Goal: Task Accomplishment & Management: Use online tool/utility

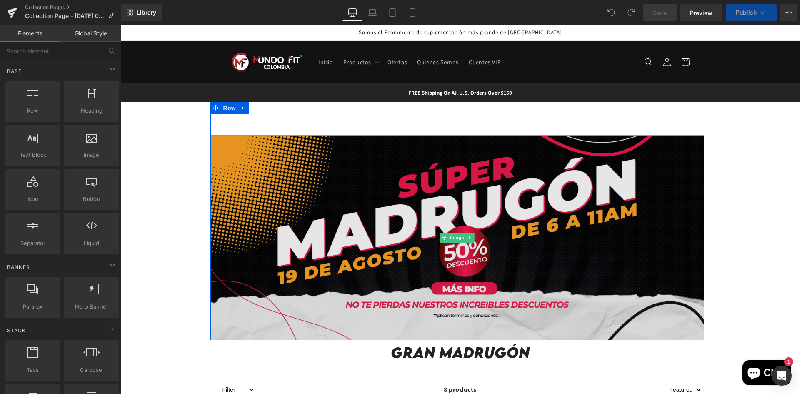
scroll to position [125, 0]
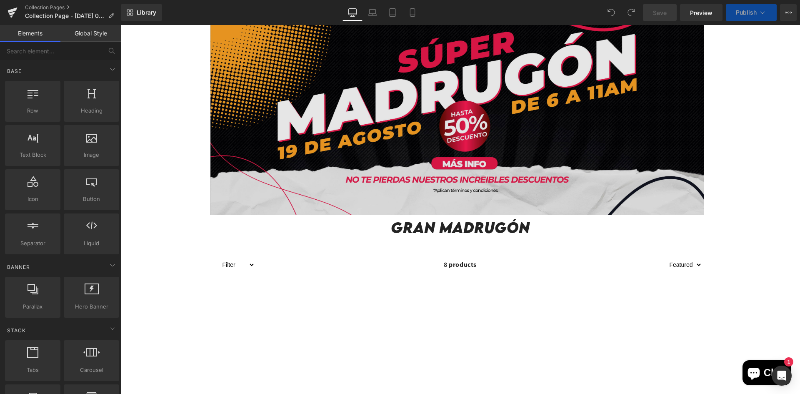
click at [409, 180] on img at bounding box center [458, 112] width 494 height 205
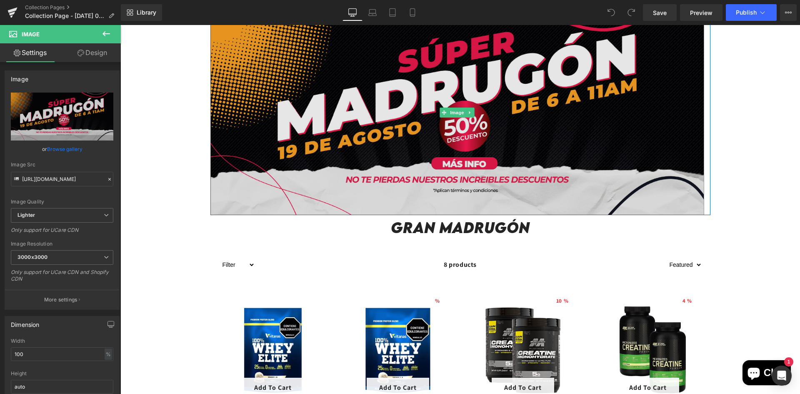
click at [282, 127] on img at bounding box center [458, 112] width 494 height 205
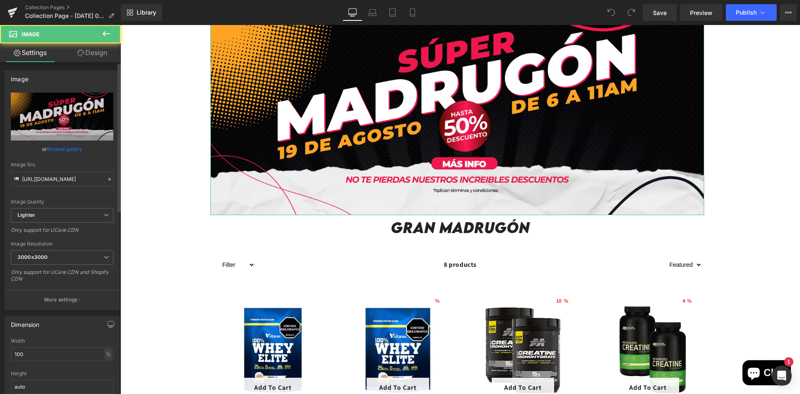
click at [56, 153] on link "Browse gallery" at bounding box center [64, 149] width 35 height 15
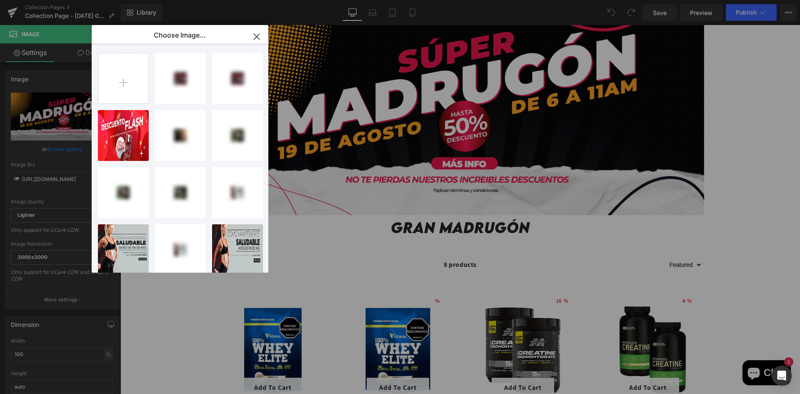
click at [123, 66] on input "file" at bounding box center [123, 78] width 50 height 50
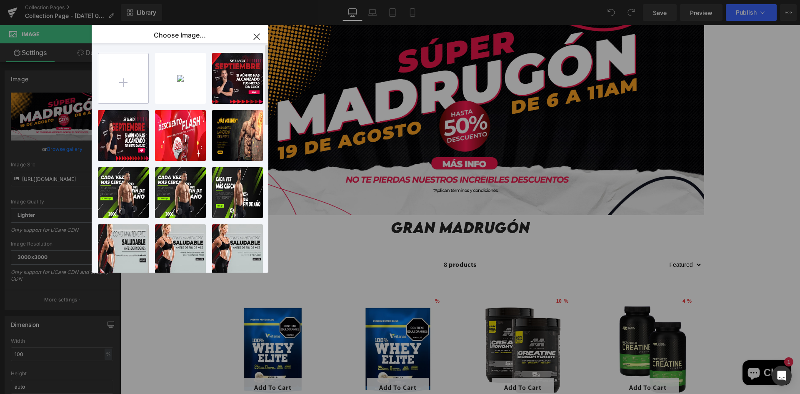
click at [137, 89] on input "file" at bounding box center [123, 78] width 50 height 50
type input "C:\fakepath\BANNER amor y amistad-03.jpg"
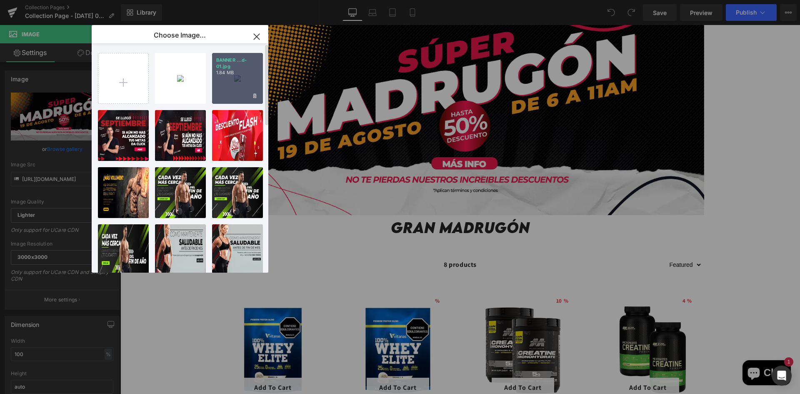
click at [226, 72] on p "1.84 MB" at bounding box center [237, 73] width 43 height 6
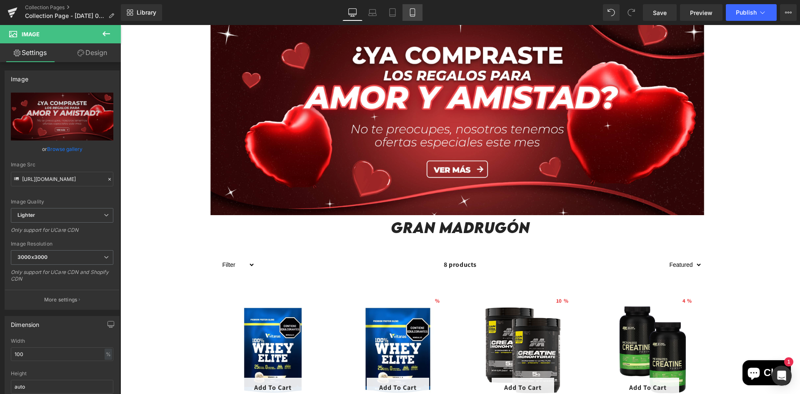
click at [418, 15] on link "Mobile" at bounding box center [413, 12] width 20 height 17
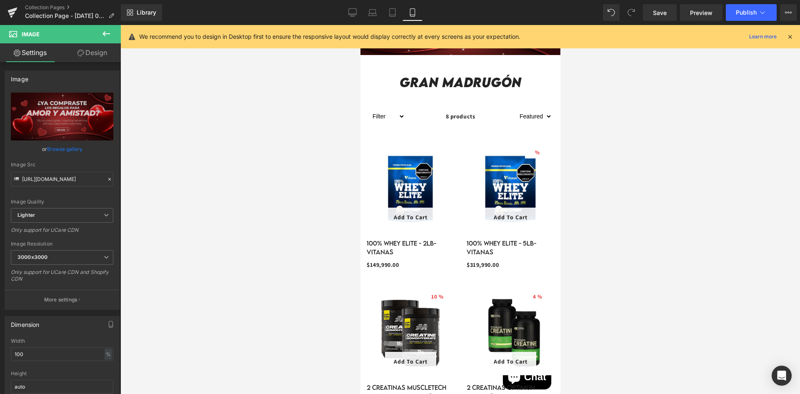
scroll to position [0, 0]
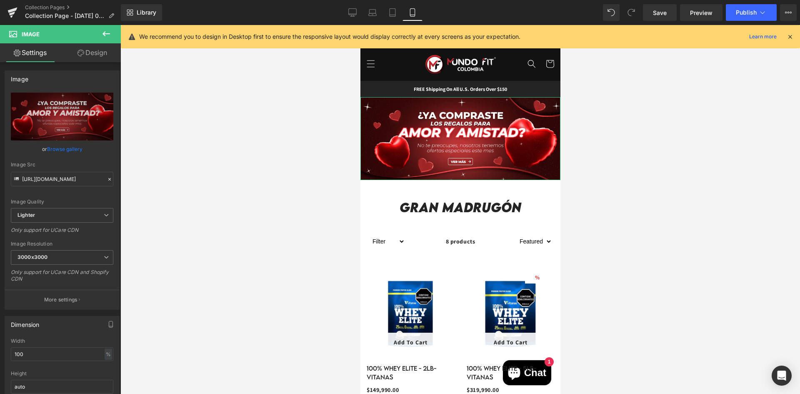
click at [63, 148] on link "Browse gallery" at bounding box center [64, 149] width 35 height 15
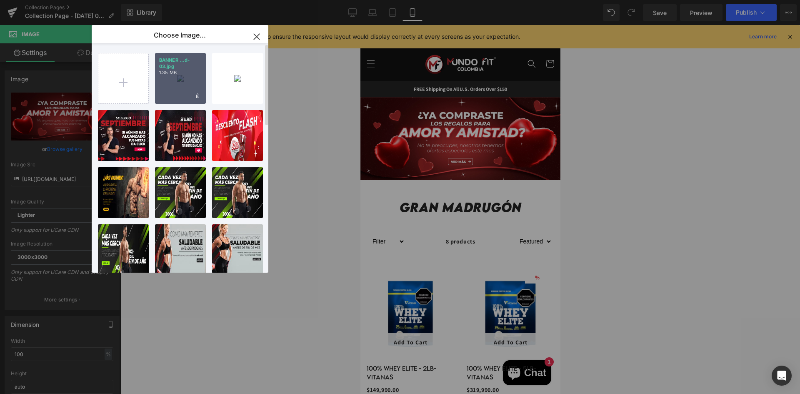
click at [161, 73] on p "1.35 MB" at bounding box center [180, 73] width 43 height 6
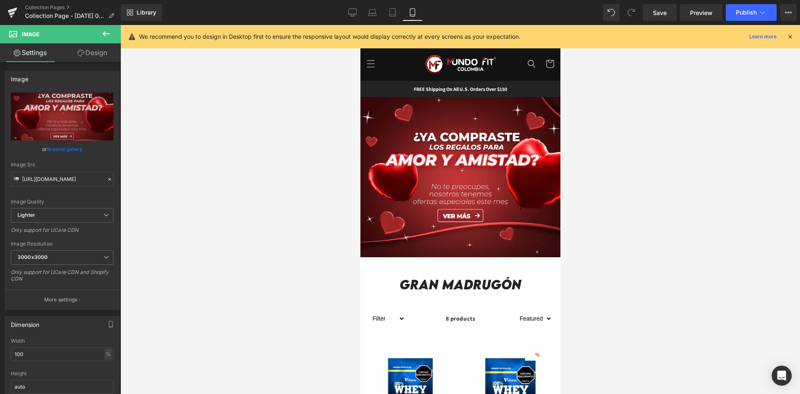
click at [280, 175] on div at bounding box center [460, 209] width 680 height 369
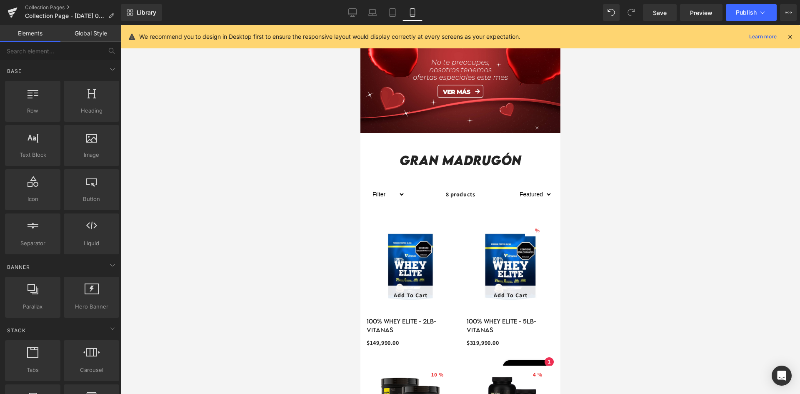
scroll to position [125, 0]
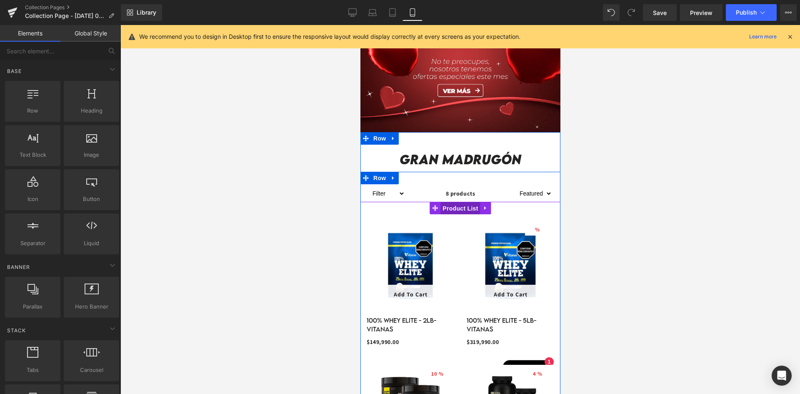
click at [447, 202] on span "Product List" at bounding box center [460, 208] width 40 height 13
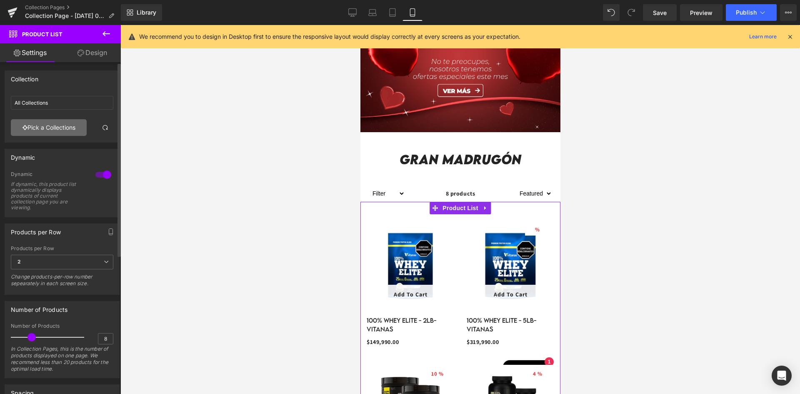
click at [65, 125] on link "Pick a Collections" at bounding box center [49, 127] width 76 height 17
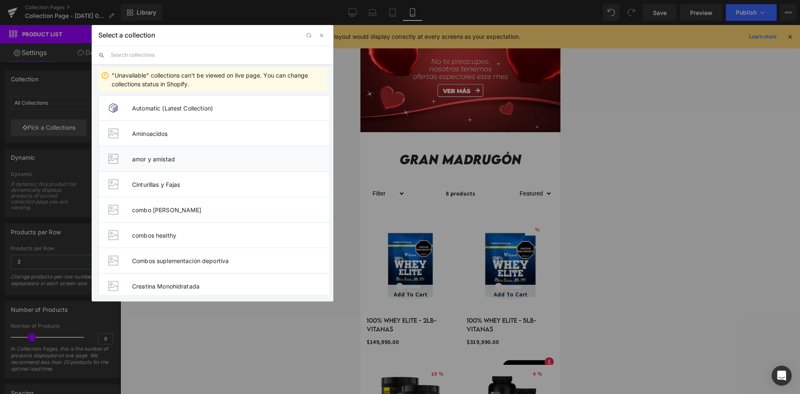
click at [208, 153] on li "amor y amistad" at bounding box center [214, 158] width 232 height 25
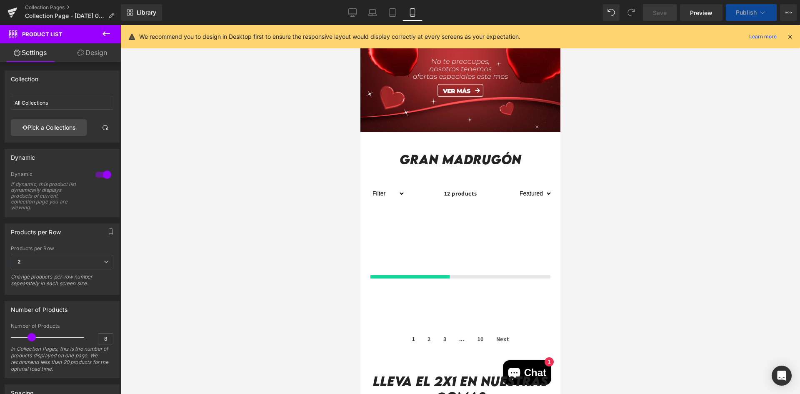
click at [287, 163] on div at bounding box center [460, 209] width 680 height 369
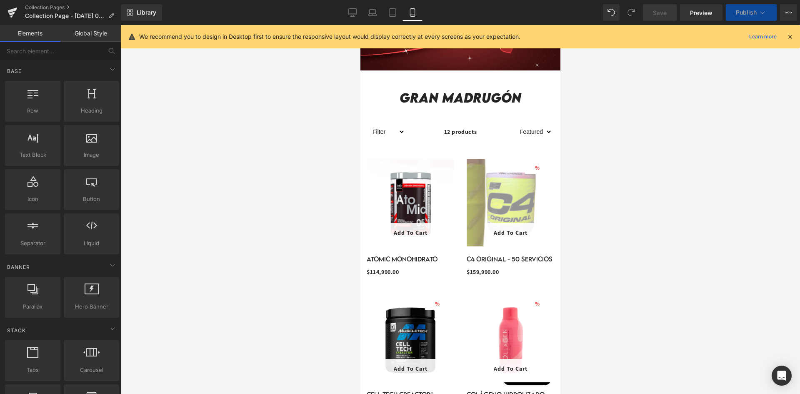
scroll to position [208, 0]
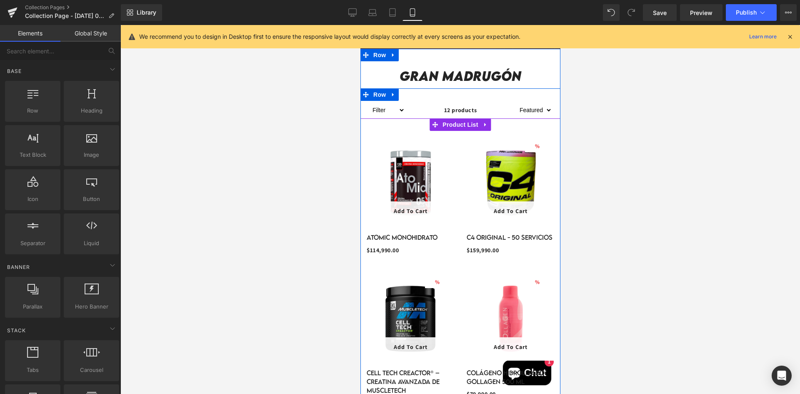
click at [409, 131] on div "11499000 % (P) Image Add To Cart (P) Cart Button Row Atomic Monohidrato (P) Tit…" at bounding box center [410, 199] width 100 height 136
click at [445, 119] on span "Product List" at bounding box center [460, 125] width 40 height 13
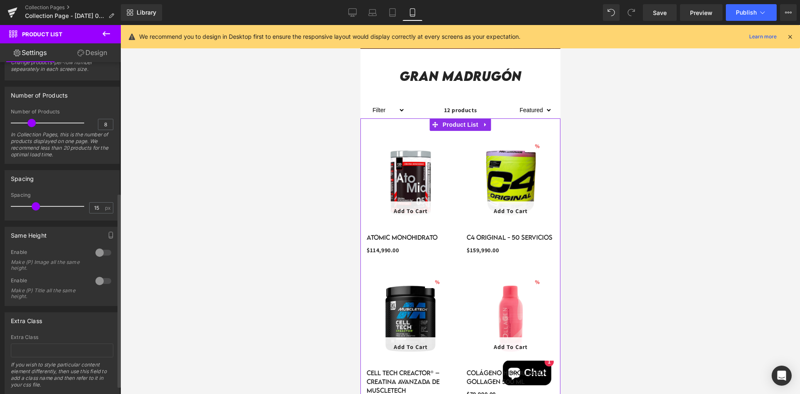
scroll to position [238, 0]
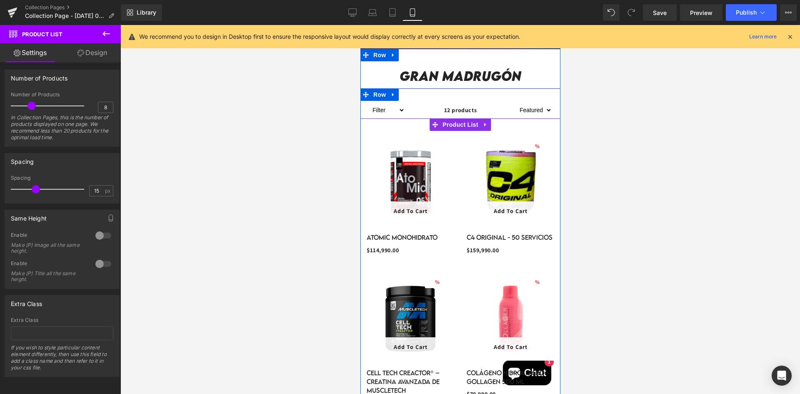
click at [366, 143] on div "11499000 % (P) Image Add To Cart (P) Cart Button Row" at bounding box center [410, 182] width 88 height 90
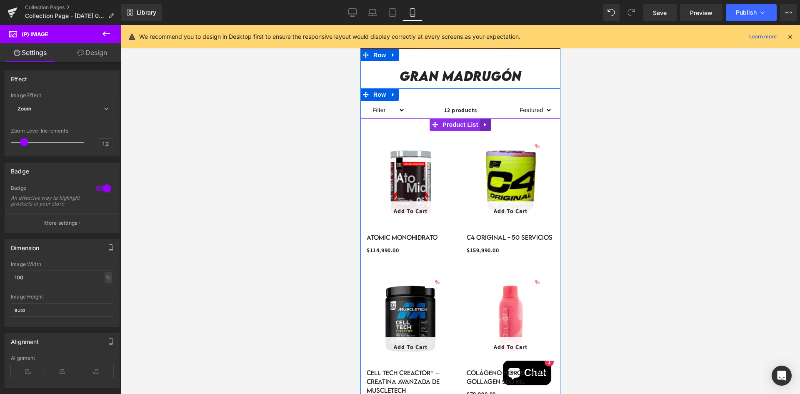
click at [489, 119] on link at bounding box center [485, 124] width 11 height 13
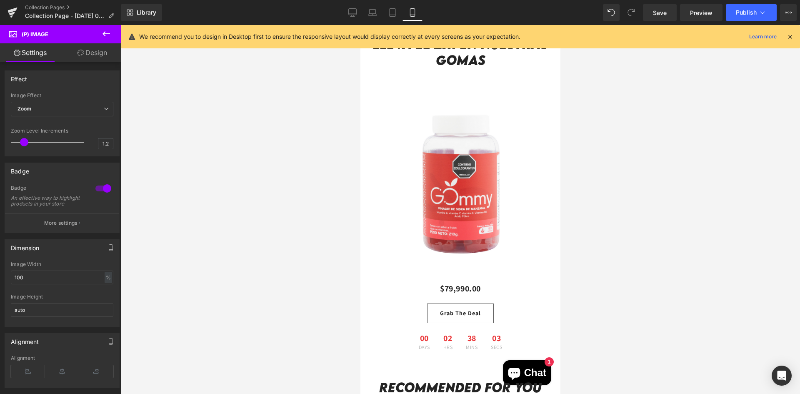
scroll to position [875, 0]
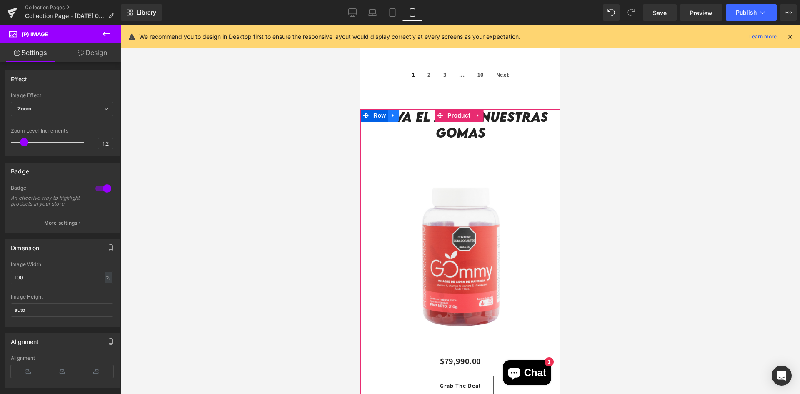
click at [394, 110] on link at bounding box center [393, 115] width 11 height 13
click at [412, 113] on icon at bounding box center [415, 116] width 6 height 6
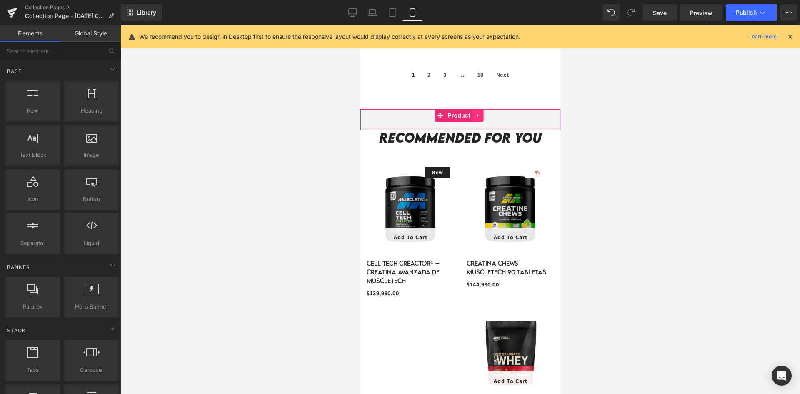
click at [481, 109] on link at bounding box center [477, 115] width 11 height 13
click at [483, 113] on icon at bounding box center [483, 116] width 6 height 6
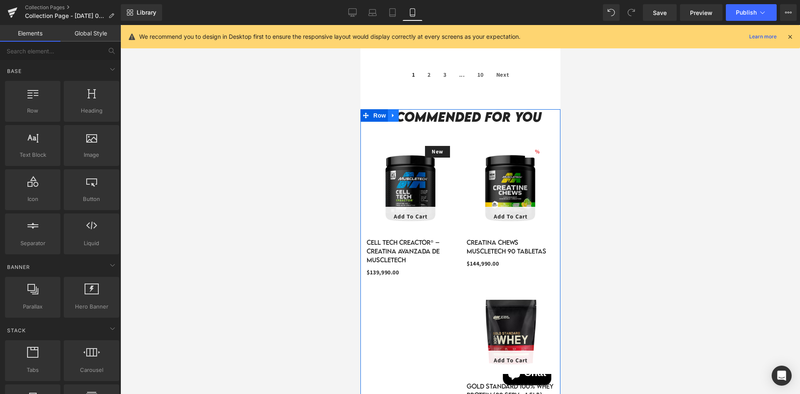
click at [394, 113] on icon at bounding box center [393, 116] width 6 height 6
click at [412, 113] on icon at bounding box center [415, 116] width 6 height 6
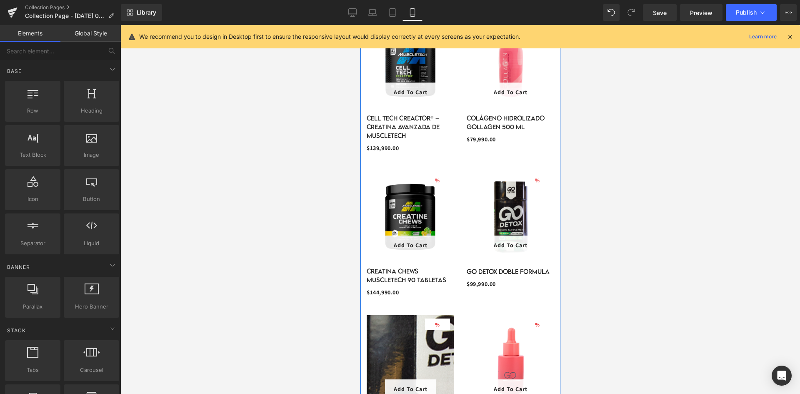
scroll to position [459, 0]
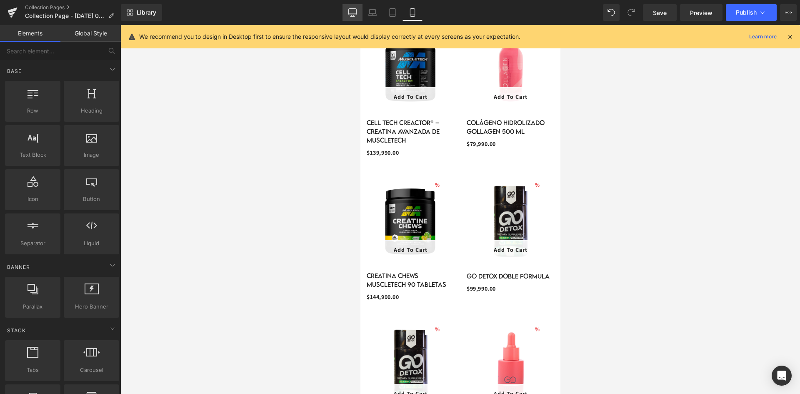
click at [349, 10] on icon at bounding box center [353, 12] width 8 height 6
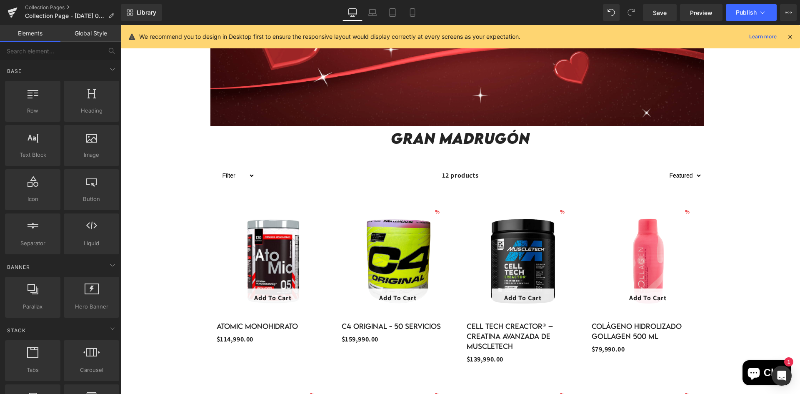
scroll to position [402, 0]
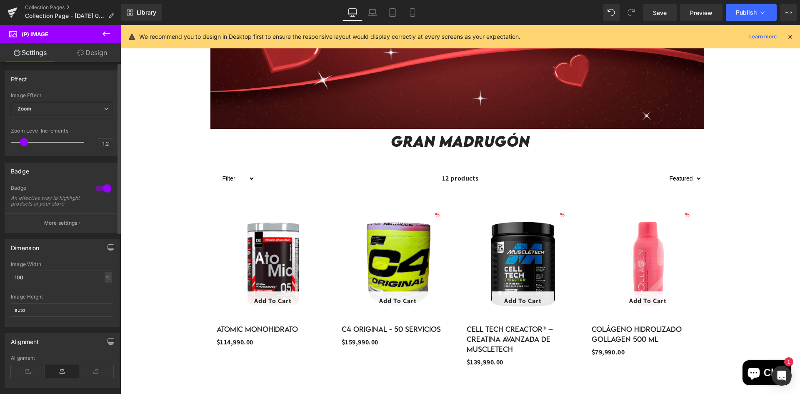
click at [58, 118] on div "Zoom Default Zoom Hover" at bounding box center [62, 111] width 103 height 19
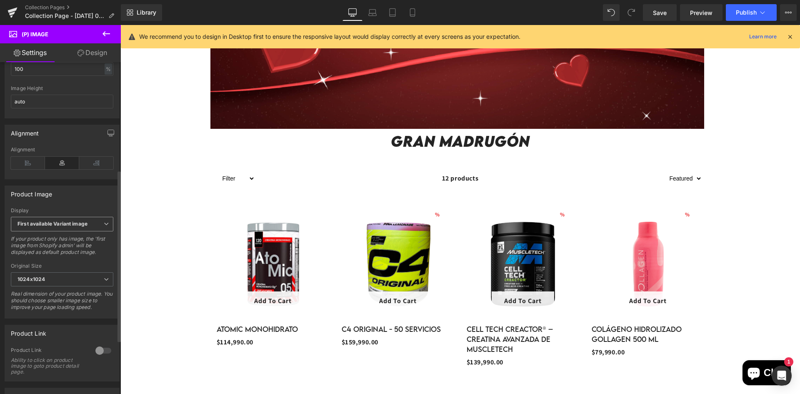
scroll to position [250, 0]
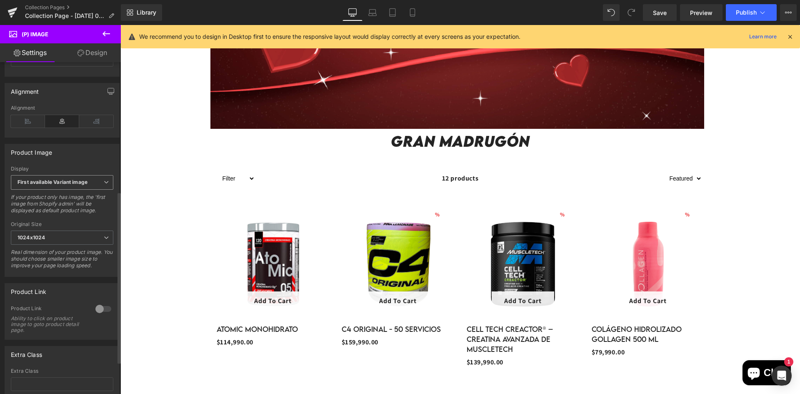
click at [88, 182] on span "First available Variant image" at bounding box center [62, 182] width 103 height 15
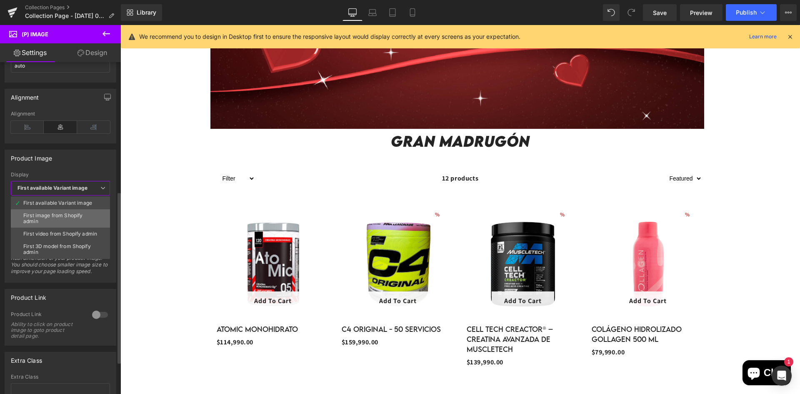
click at [81, 217] on div "First image from Shopify admin" at bounding box center [60, 219] width 74 height 12
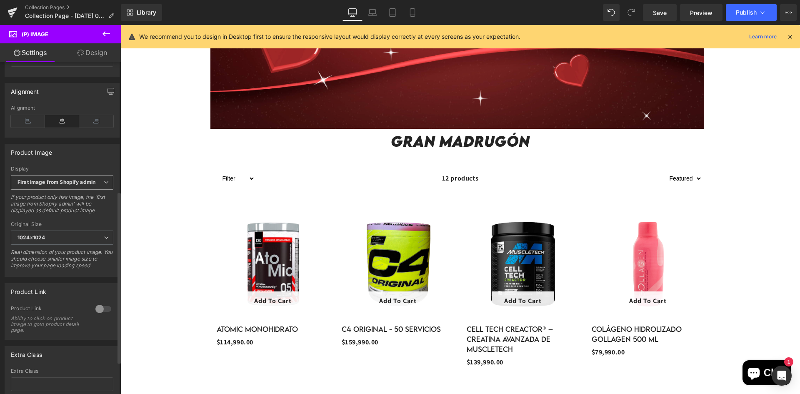
click at [83, 185] on b "First image from Shopify admin" at bounding box center [57, 182] width 78 height 6
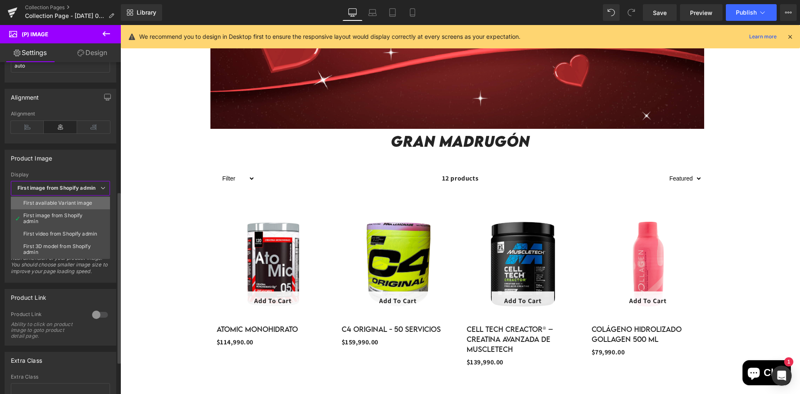
click at [76, 207] on li "First available Variant image" at bounding box center [60, 203] width 99 height 13
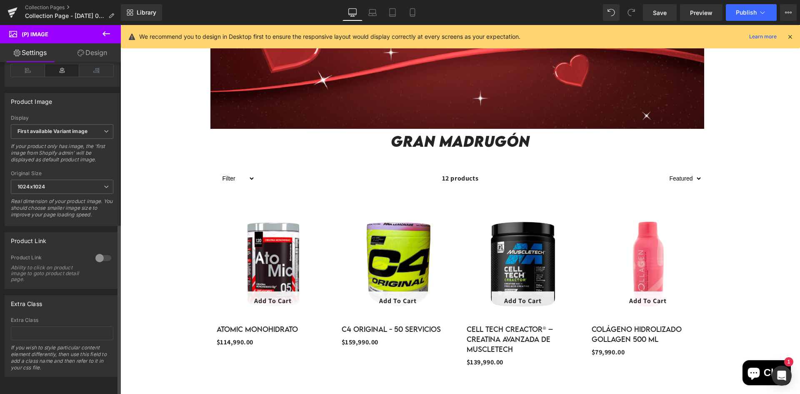
scroll to position [271, 0]
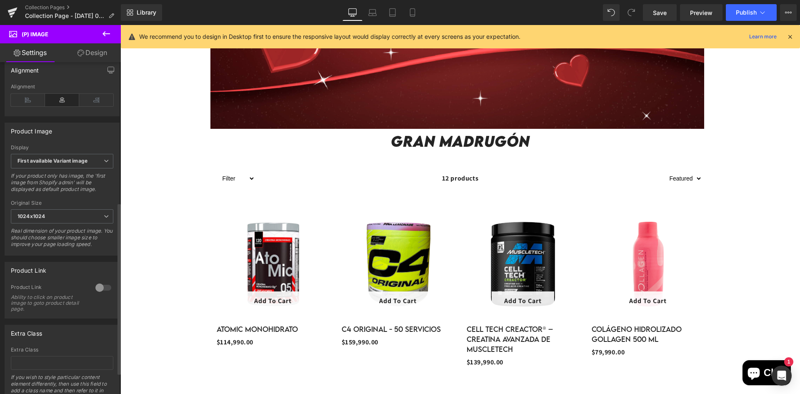
click at [99, 294] on div at bounding box center [103, 287] width 20 height 13
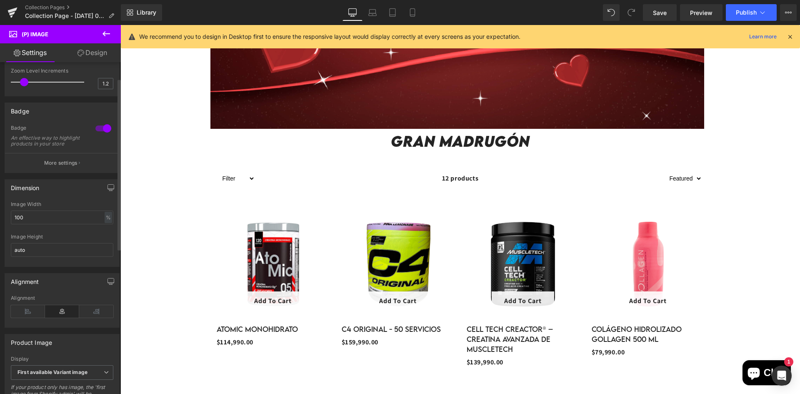
scroll to position [0, 0]
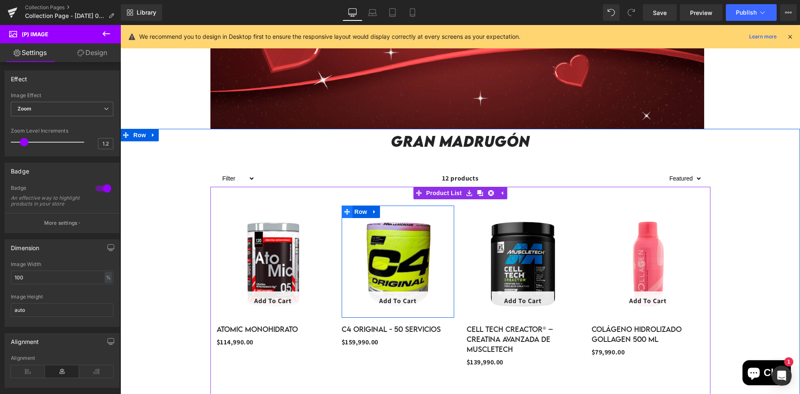
click at [348, 211] on icon at bounding box center [347, 211] width 6 height 6
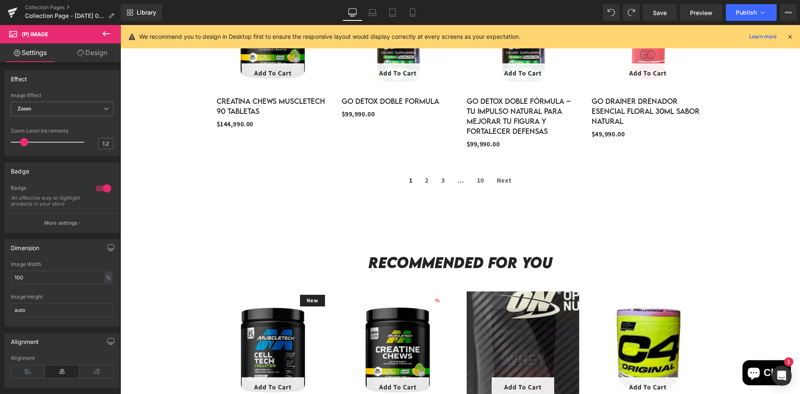
scroll to position [812, 0]
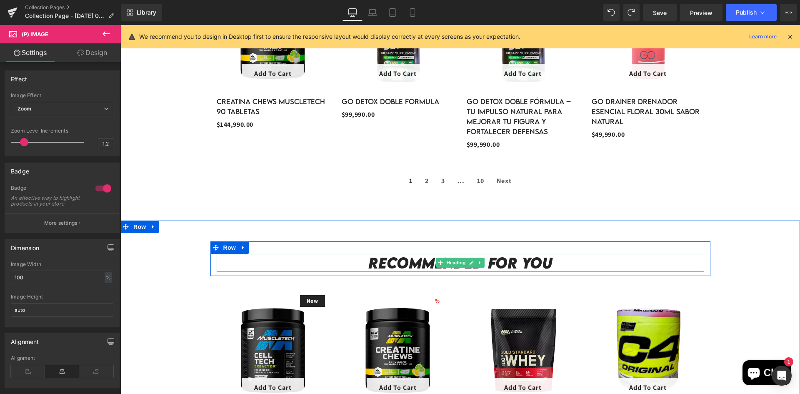
click at [474, 268] on h2 "Recommended For You" at bounding box center [461, 263] width 488 height 18
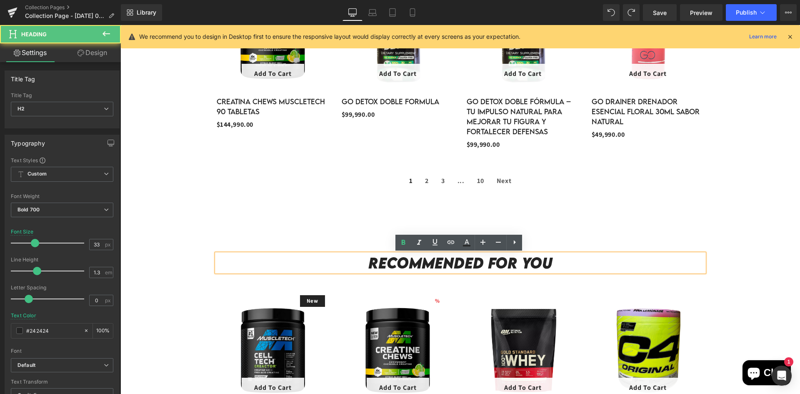
click at [297, 261] on h2 "Recommended For You" at bounding box center [461, 263] width 488 height 18
click at [246, 254] on div "Recommended For You" at bounding box center [461, 263] width 488 height 18
click at [251, 242] on div "Recommended For You Heading Row" at bounding box center [461, 258] width 500 height 35
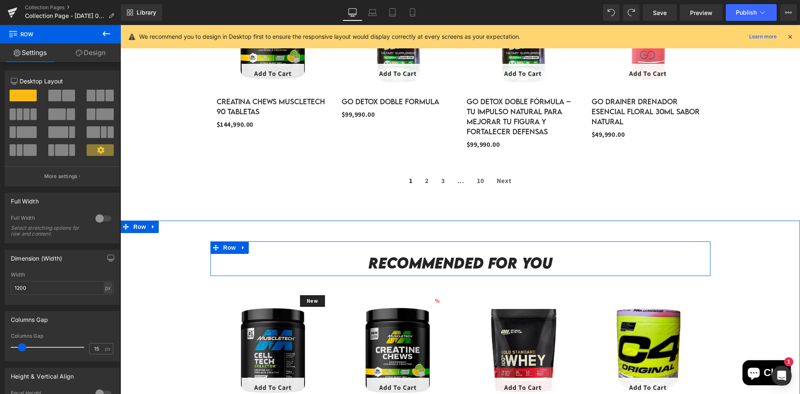
click at [240, 251] on link at bounding box center [243, 247] width 11 height 13
click at [256, 247] on icon at bounding box center [254, 248] width 6 height 6
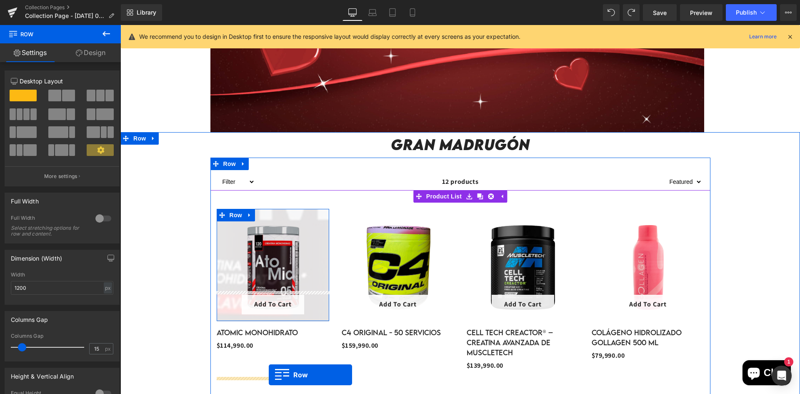
scroll to position [312, 0]
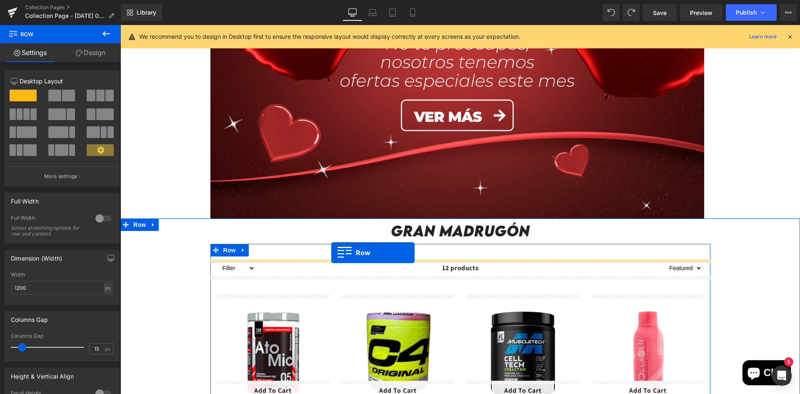
drag, startPoint x: 211, startPoint y: 283, endPoint x: 331, endPoint y: 253, distance: 124.3
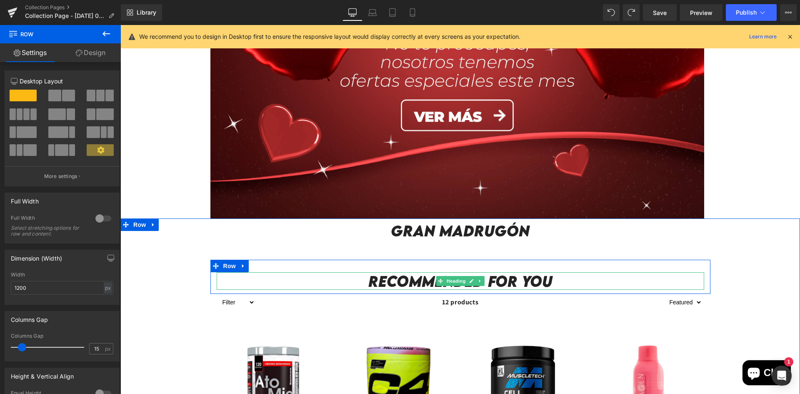
click at [530, 288] on div "Recommended For You Heading" at bounding box center [461, 281] width 488 height 18
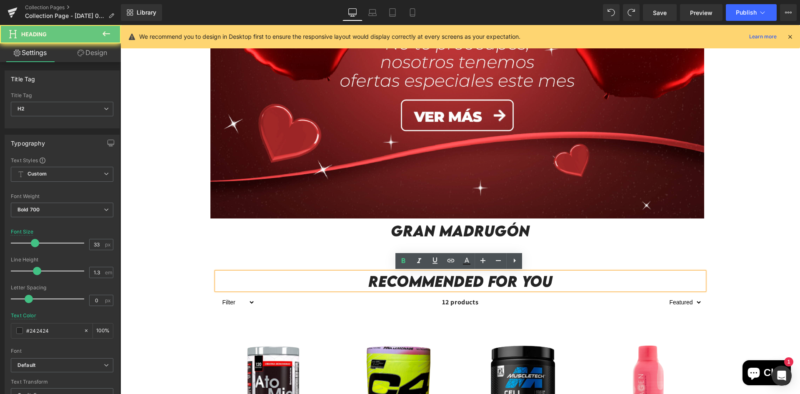
click at [533, 283] on h2 "Recommended For You" at bounding box center [461, 281] width 488 height 18
click at [535, 282] on h2 "Recommended For You" at bounding box center [461, 281] width 488 height 18
click at [574, 275] on h2 "Recommended For You" at bounding box center [461, 281] width 488 height 18
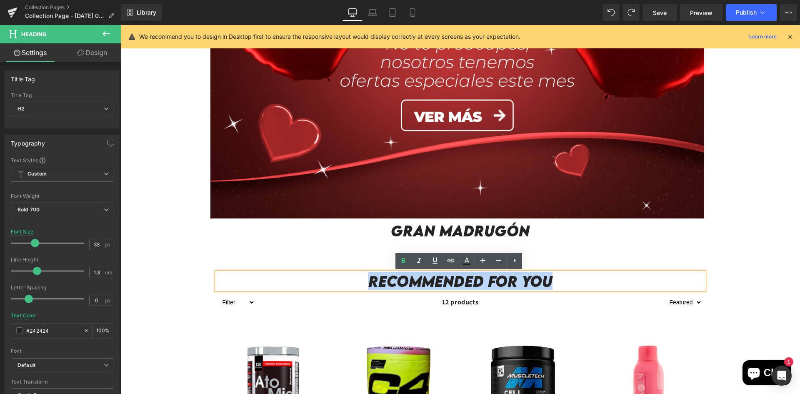
click at [574, 275] on h2 "Recommended For You" at bounding box center [461, 281] width 488 height 18
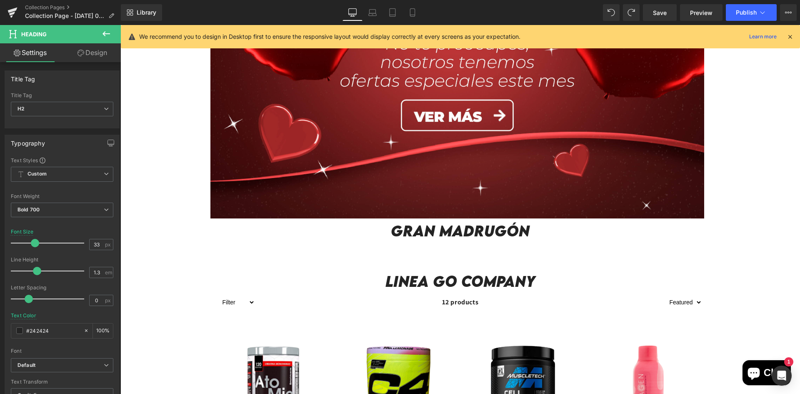
click at [472, 241] on div "Gran madrugón Heading Row" at bounding box center [461, 230] width 500 height 25
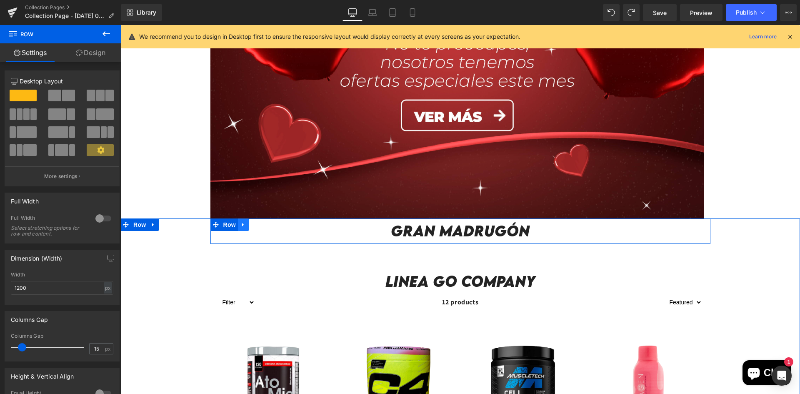
click at [246, 229] on link at bounding box center [243, 224] width 11 height 13
click at [261, 225] on link at bounding box center [265, 224] width 11 height 13
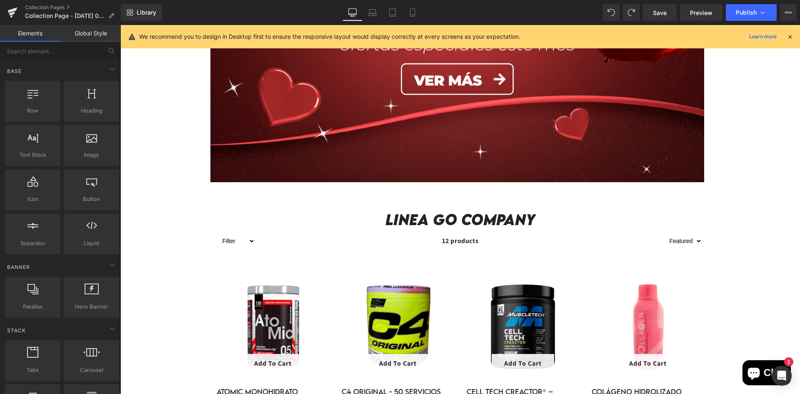
scroll to position [396, 0]
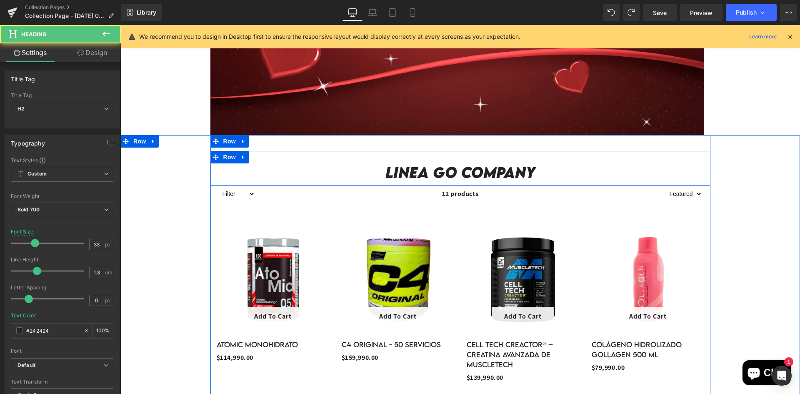
drag, startPoint x: 453, startPoint y: 165, endPoint x: 454, endPoint y: 158, distance: 7.2
click at [454, 158] on div "Linea GO company Heading Row" at bounding box center [461, 168] width 500 height 35
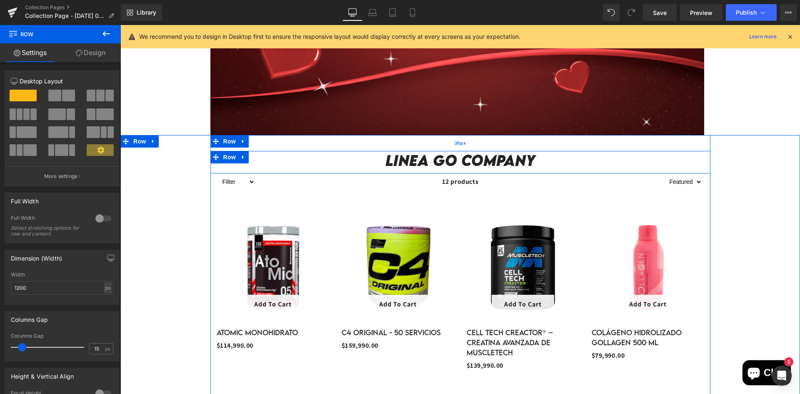
drag, startPoint x: 451, startPoint y: 151, endPoint x: 453, endPoint y: 139, distance: 12.2
click at [453, 139] on div "Linea GO company Heading Row Filter Marca Go Company Producto Go Detox 12 produ…" at bounding box center [461, 361] width 500 height 452
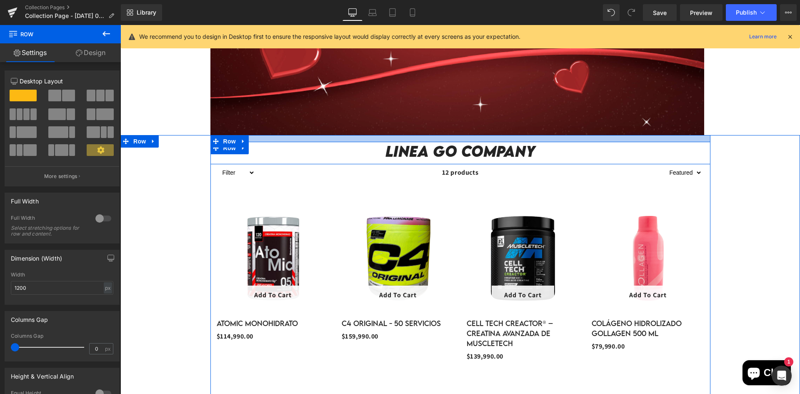
drag, startPoint x: 449, startPoint y: 146, endPoint x: 452, endPoint y: 137, distance: 9.5
click at [452, 137] on div at bounding box center [461, 138] width 500 height 7
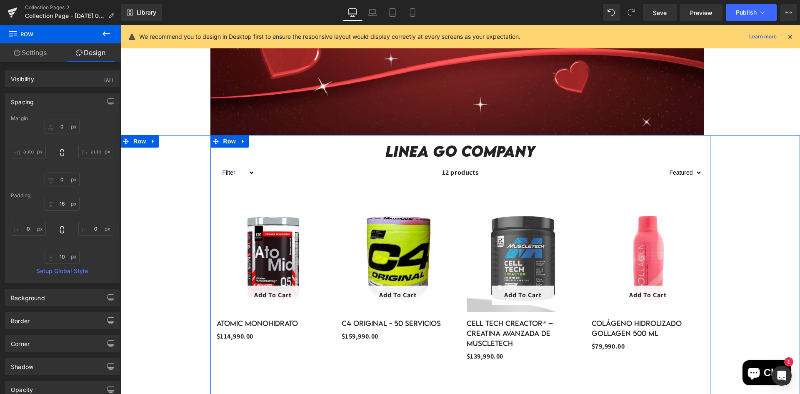
click at [554, 189] on div "11499000 % (P) Image" at bounding box center [461, 377] width 500 height 393
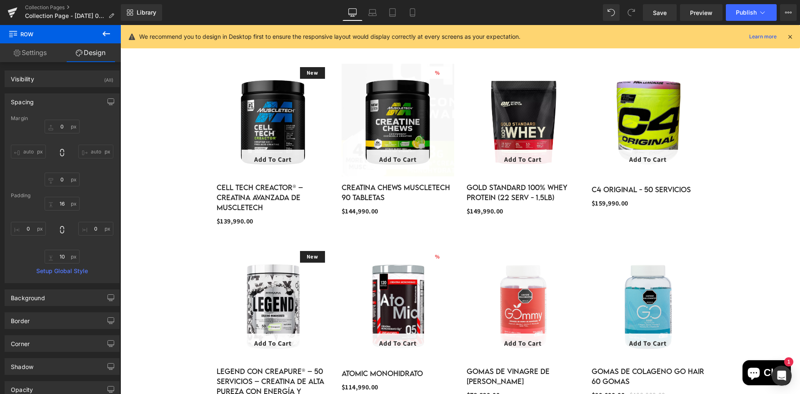
scroll to position [938, 0]
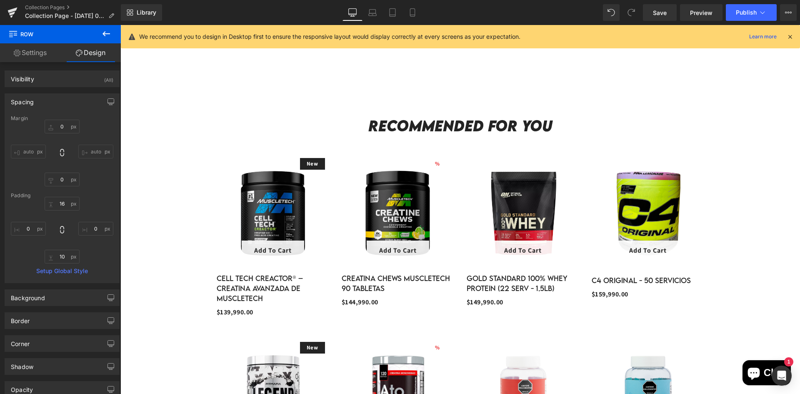
click at [441, 127] on div "Recommended For You Heading" at bounding box center [461, 126] width 488 height 18
click at [441, 126] on h2 "Recommended For You" at bounding box center [461, 126] width 488 height 18
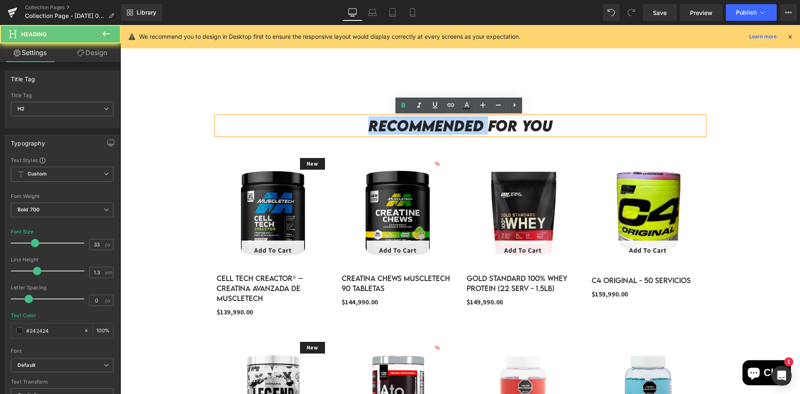
click at [441, 126] on h2 "Recommended For You" at bounding box center [461, 126] width 488 height 18
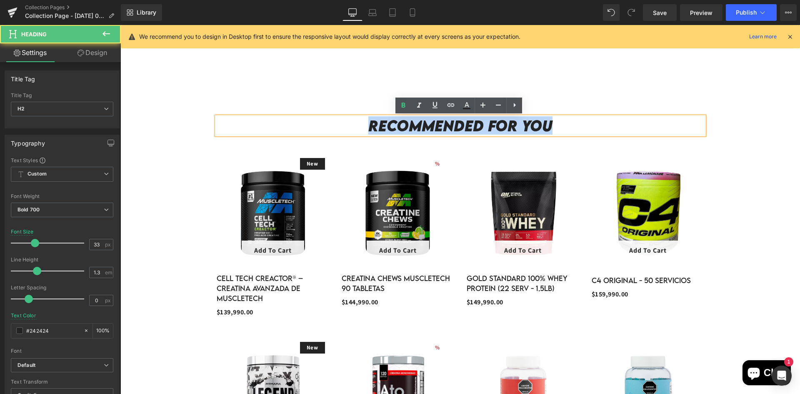
click at [441, 126] on h2 "Recommended For You" at bounding box center [461, 126] width 488 height 18
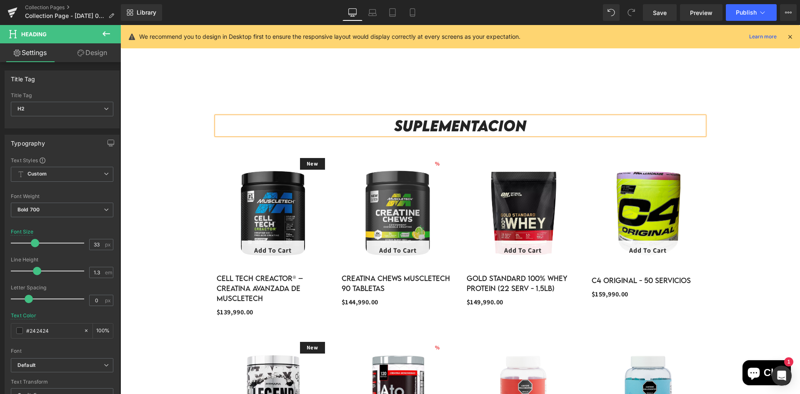
click at [315, 182] on img at bounding box center [27, 357] width 648 height 648
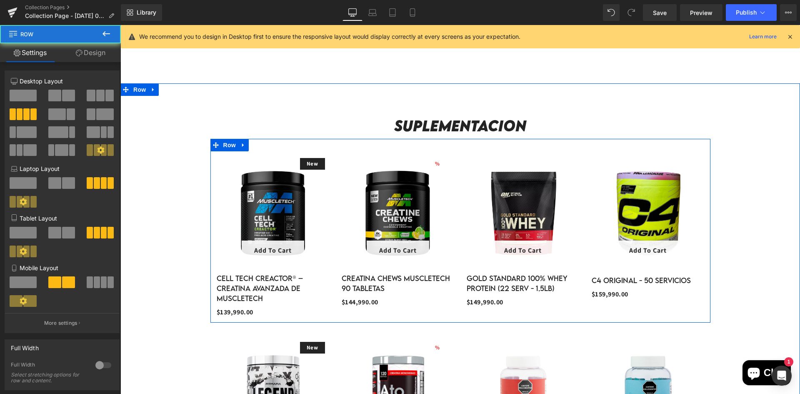
click at [337, 180] on div "14499000 % (P) Image Add To Cart (P) Cart Button Row Creatina Chews Muscletech …" at bounding box center [398, 232] width 125 height 154
click at [457, 158] on div "14499000 % (P) Image Add To Cart (P) Cart Button Row Creatina Chews Muscletech …" at bounding box center [398, 232] width 125 height 154
click at [241, 148] on icon at bounding box center [244, 145] width 6 height 6
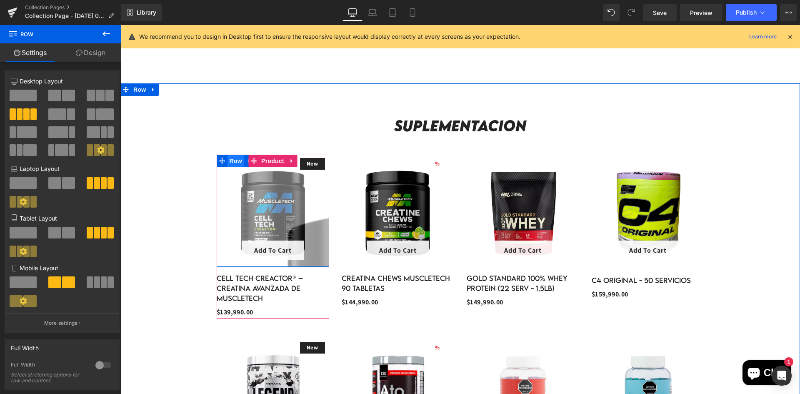
click at [228, 163] on span "Row" at bounding box center [236, 161] width 17 height 13
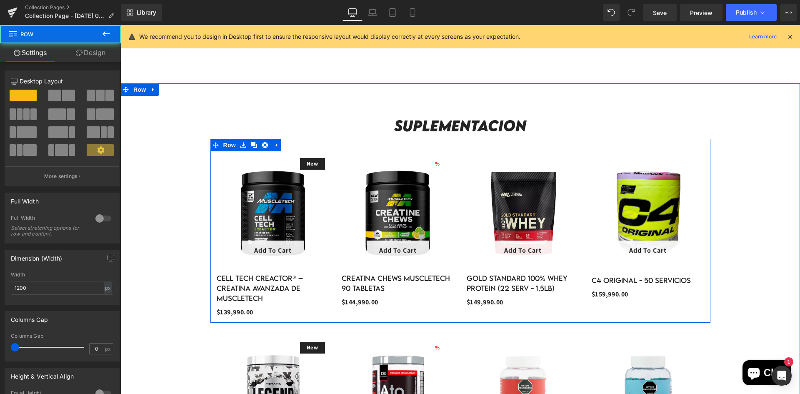
click at [211, 157] on div "New (P) Image Add To Cart (P) Cart Button Row Cell Tech Creactor® – Creatina av…" at bounding box center [461, 231] width 500 height 184
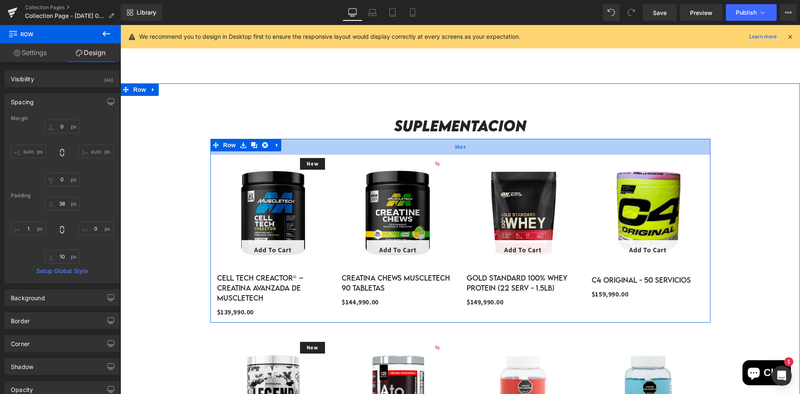
click at [214, 153] on div "38px" at bounding box center [461, 147] width 500 height 16
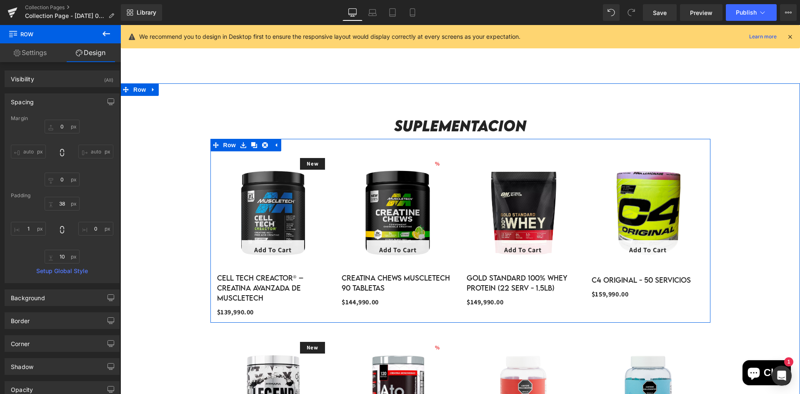
click at [120, 25] on div at bounding box center [120, 25] width 0 height 0
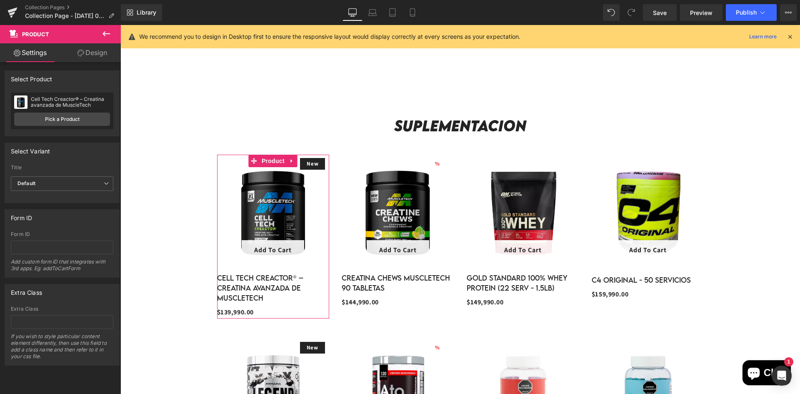
click at [71, 112] on div "Cell Tech Creactor® – Creatina avanzada de MuscleTech Cell Tech Creactor® – Cre…" at bounding box center [62, 111] width 103 height 37
click at [75, 118] on link "Pick a Product" at bounding box center [62, 119] width 96 height 13
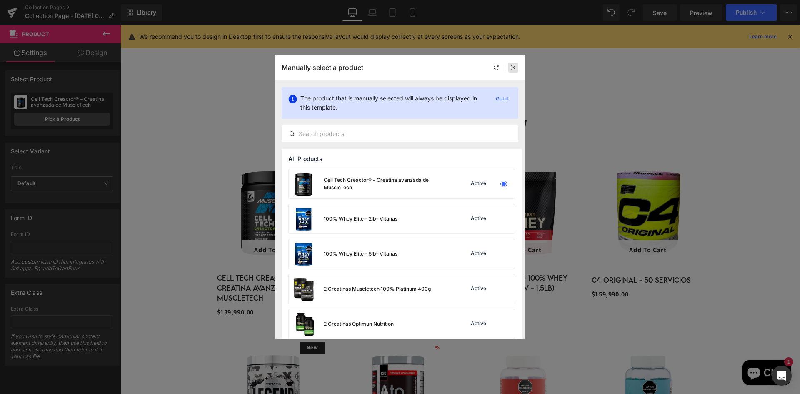
click at [514, 70] on icon at bounding box center [514, 68] width 6 height 6
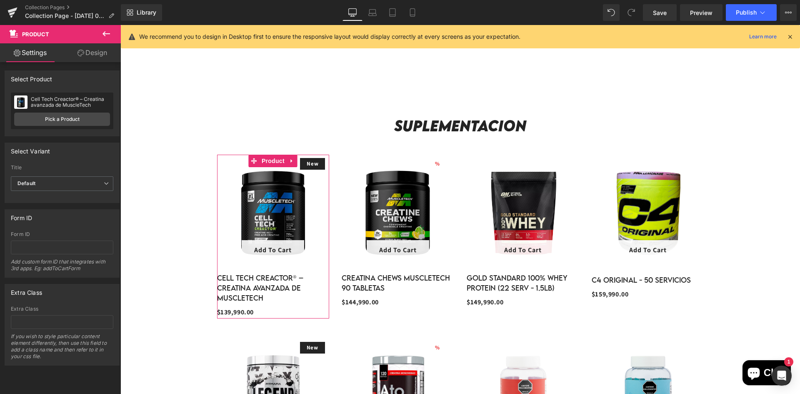
click at [87, 108] on div "Cell Tech Creactor® – Creatina avanzada de MuscleTech" at bounding box center [70, 102] width 79 height 12
click at [88, 122] on link "Pick a Product" at bounding box center [62, 119] width 96 height 13
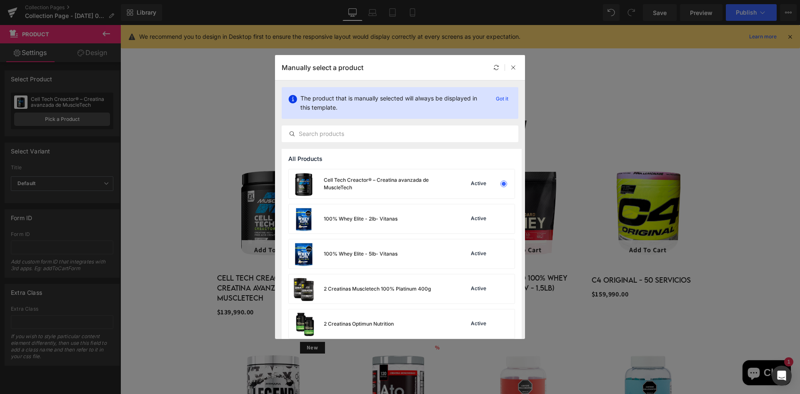
click at [519, 64] on div "Manually select a product" at bounding box center [400, 67] width 250 height 25
click at [514, 69] on icon at bounding box center [514, 68] width 6 height 6
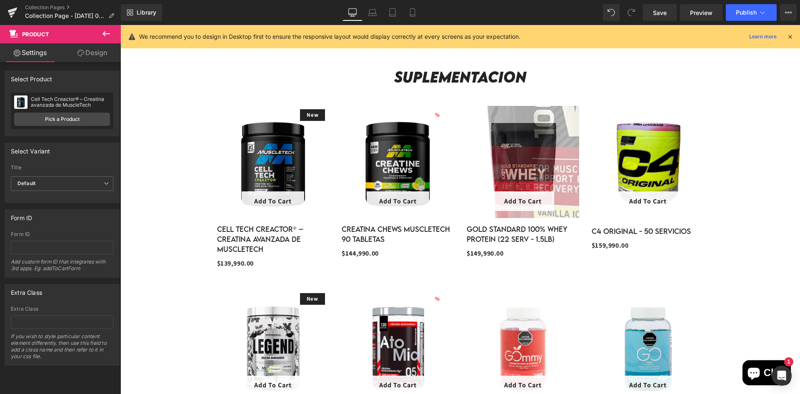
scroll to position [1063, 0]
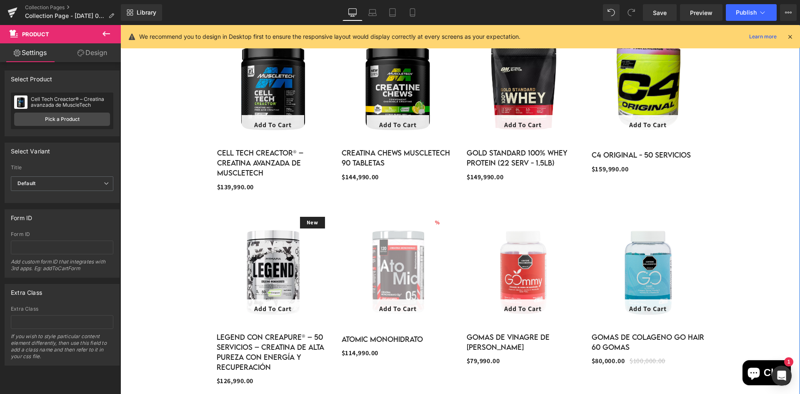
click at [337, 218] on div "11499000 % (P) Image Add To Cart (P) Cart Button Row Atomic Monohidrato (P) Tit…" at bounding box center [398, 286] width 125 height 146
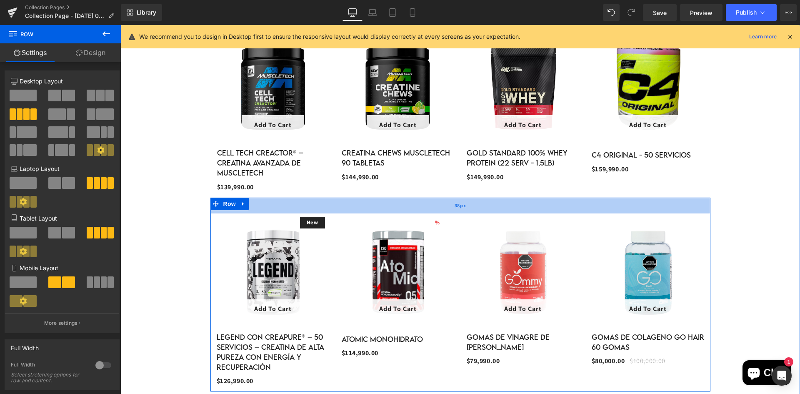
click at [254, 201] on div "38px" at bounding box center [461, 206] width 500 height 16
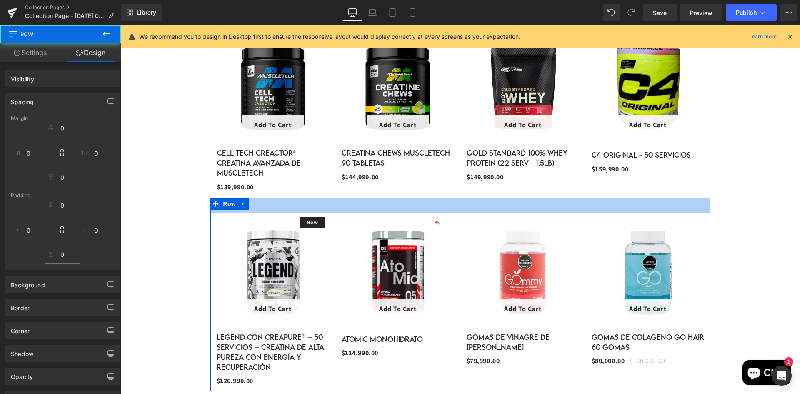
click at [261, 211] on div "38px" at bounding box center [461, 206] width 500 height 16
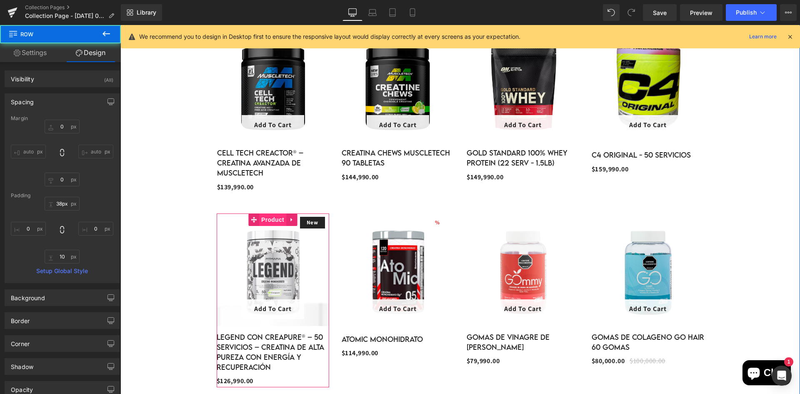
click at [263, 215] on span "Product" at bounding box center [272, 219] width 27 height 13
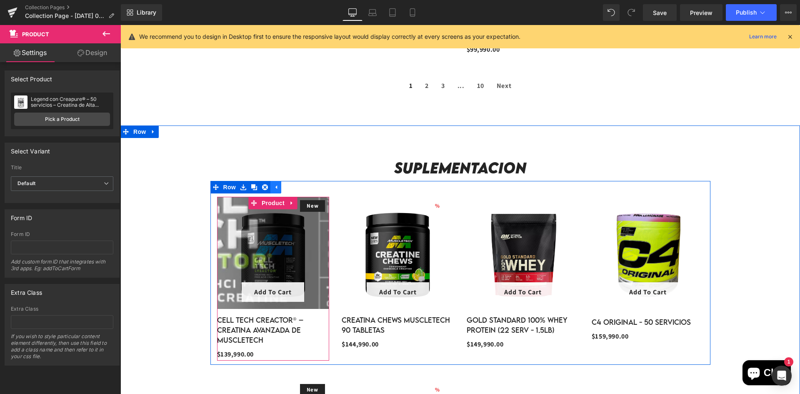
scroll to position [896, 0]
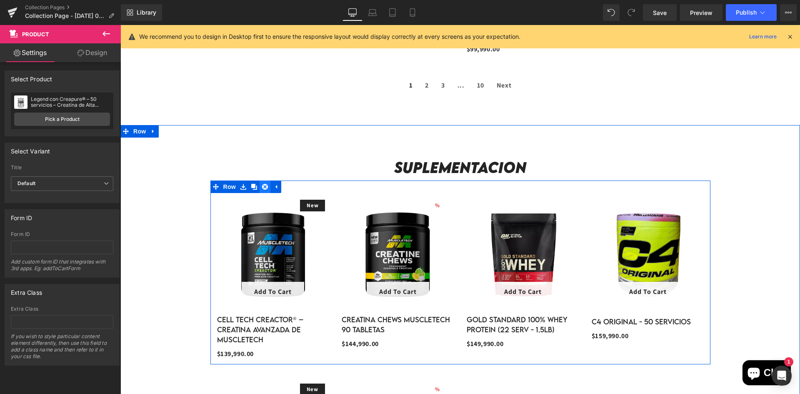
click at [263, 188] on icon at bounding box center [265, 187] width 6 height 6
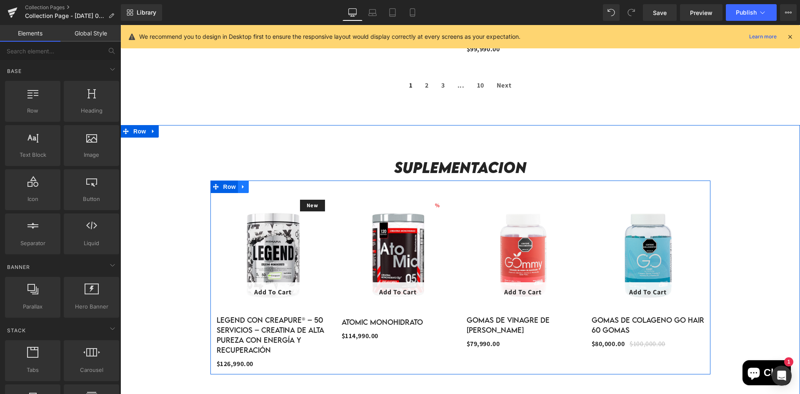
click at [243, 190] on icon at bounding box center [244, 186] width 6 height 6
click at [262, 190] on icon at bounding box center [265, 186] width 6 height 6
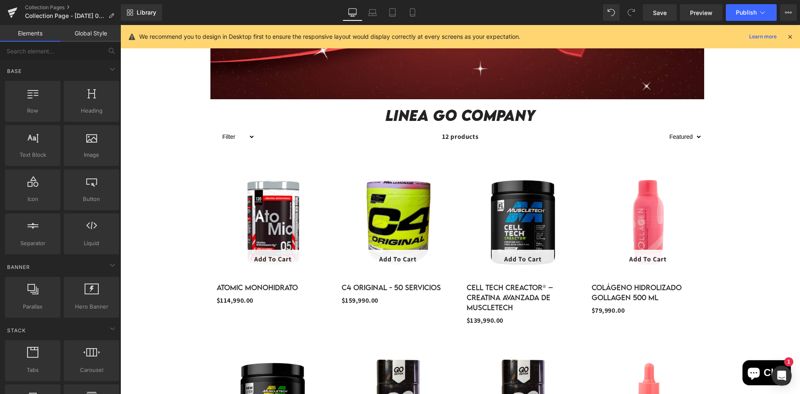
scroll to position [312, 0]
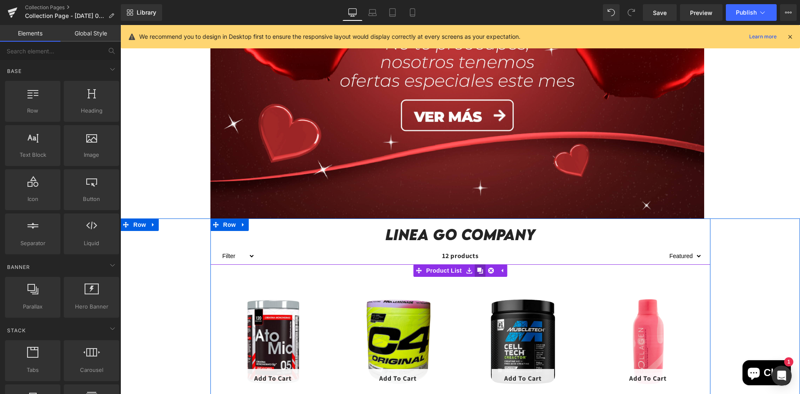
click at [481, 271] on icon at bounding box center [480, 271] width 6 height 6
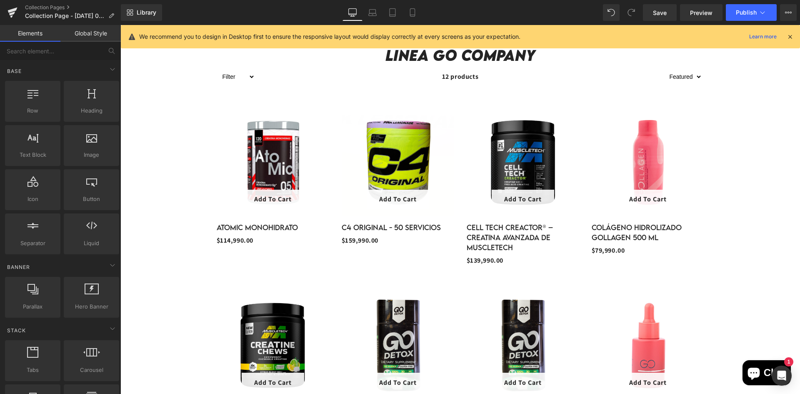
scroll to position [700, 0]
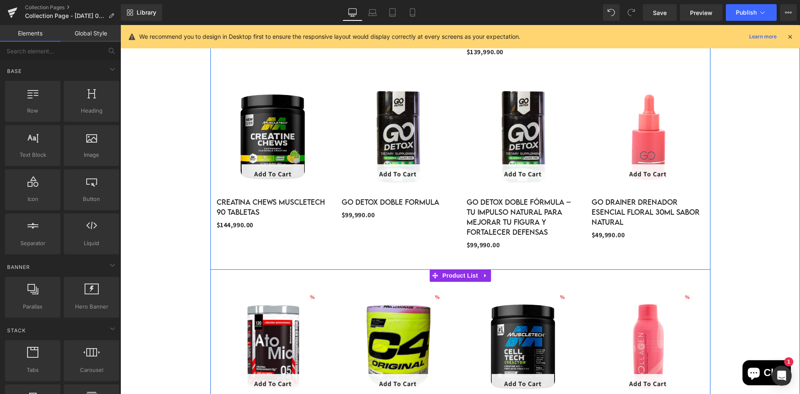
click at [226, 287] on div "11499000 % (P) Image Add To Cart (P) Cart Button Row Atomic Monohidrato (P) Tit…" at bounding box center [273, 363] width 125 height 163
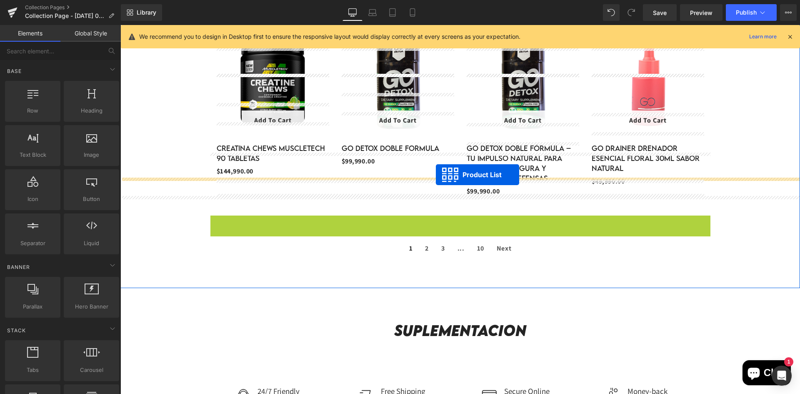
scroll to position [825, 0]
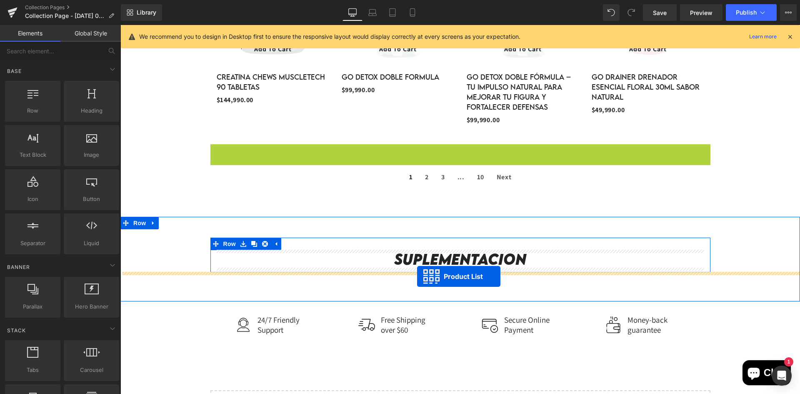
drag, startPoint x: 433, startPoint y: 279, endPoint x: 417, endPoint y: 276, distance: 15.6
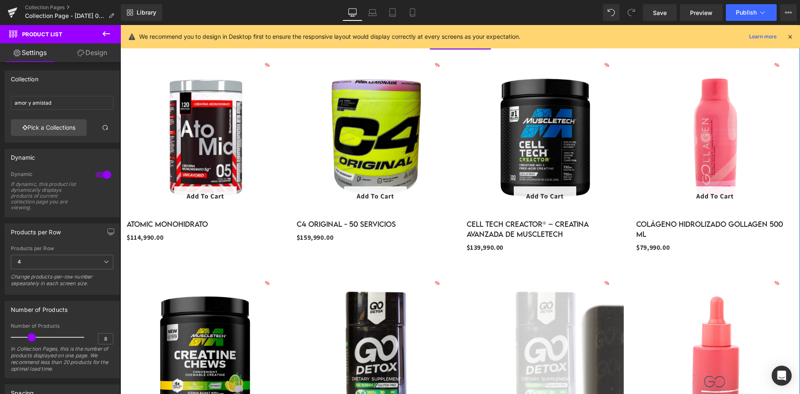
scroll to position [992, 0]
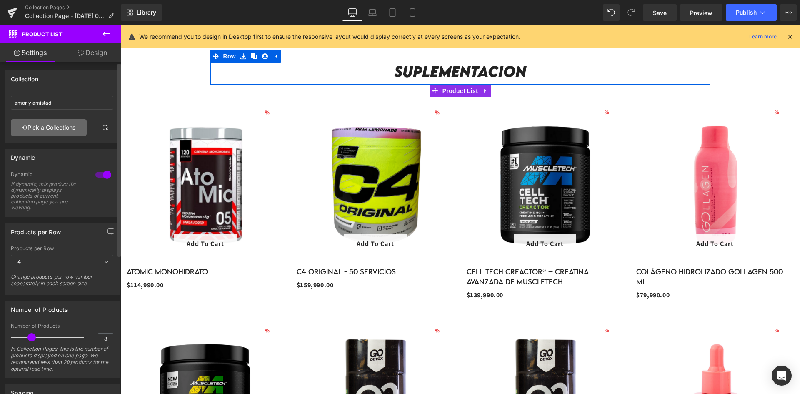
click at [60, 129] on link "Pick a Collections" at bounding box center [49, 127] width 76 height 17
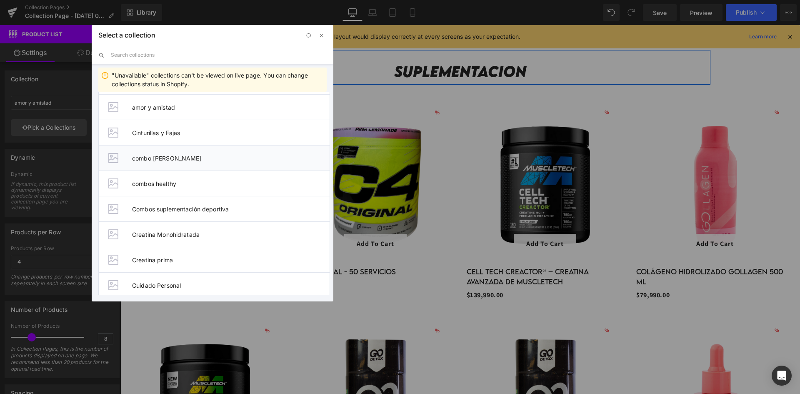
scroll to position [125, 0]
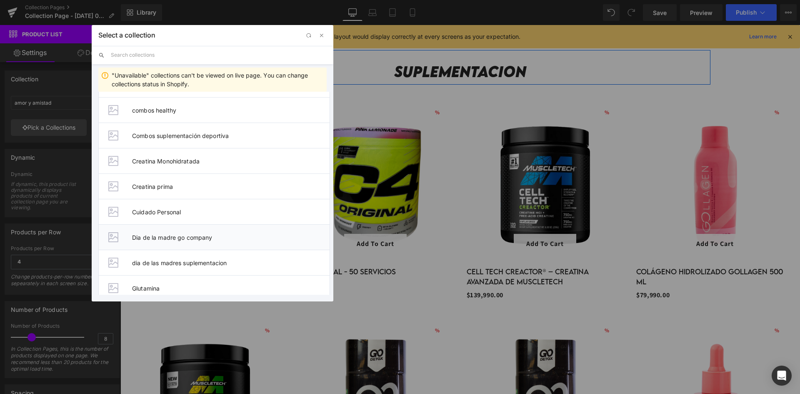
click at [207, 237] on span "Dia de la madre go company" at bounding box center [231, 237] width 198 height 7
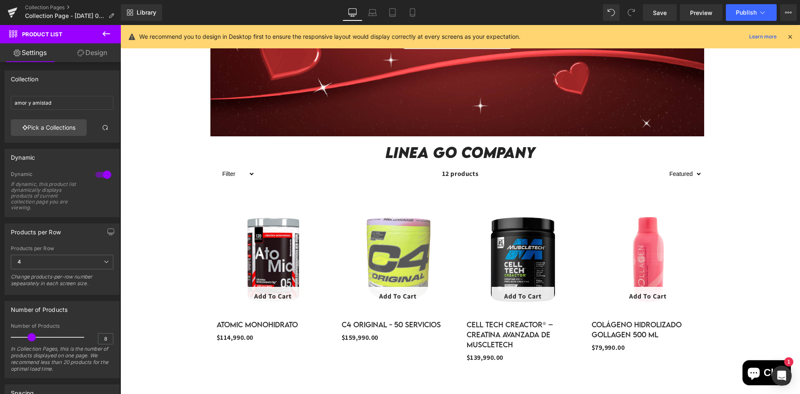
scroll to position [325, 0]
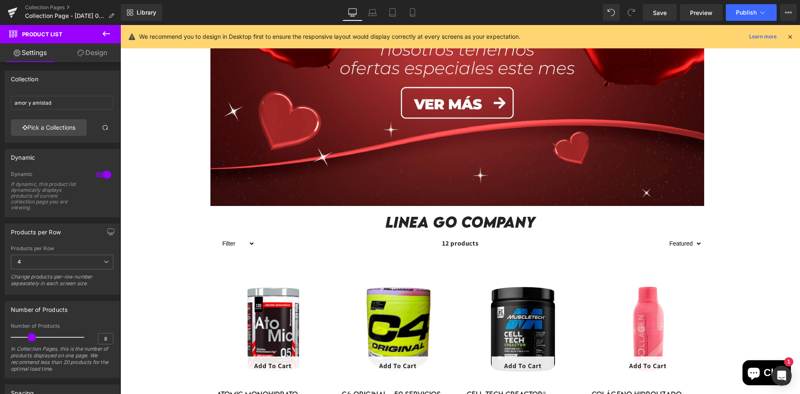
click at [436, 271] on div "15999000 % (P) Image Add To Cart (P) Cart Button Row" at bounding box center [398, 327] width 113 height 112
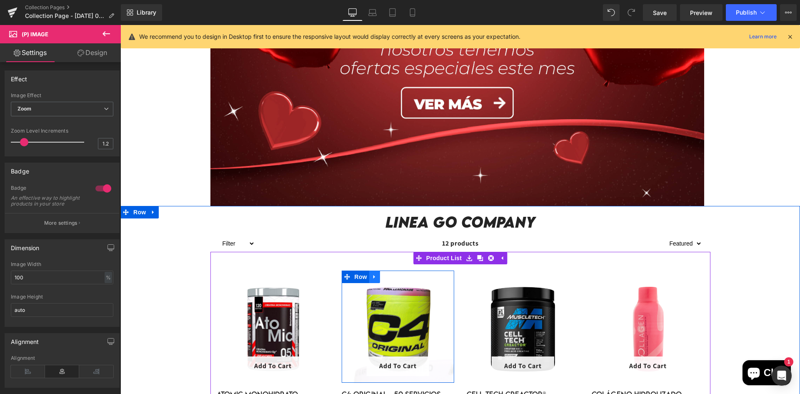
click at [369, 273] on link at bounding box center [374, 277] width 11 height 13
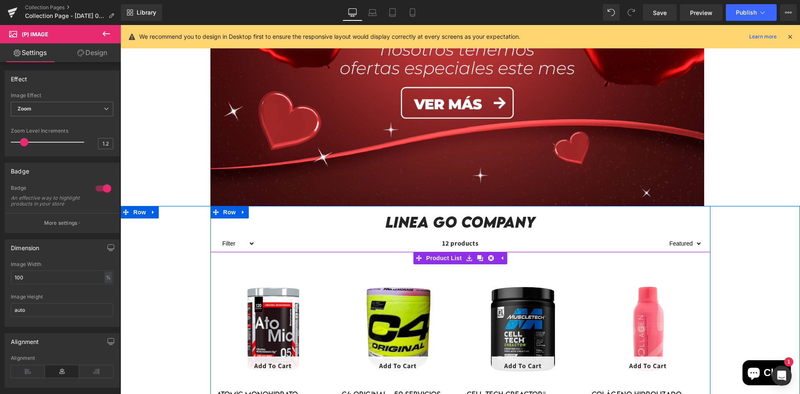
click at [366, 266] on div "15999000 % (P) Image Add To Cart (P) Cart Button Row C4 Original - 50 SERVICIOS…" at bounding box center [398, 345] width 125 height 163
click at [444, 258] on span "Product List" at bounding box center [461, 258] width 40 height 13
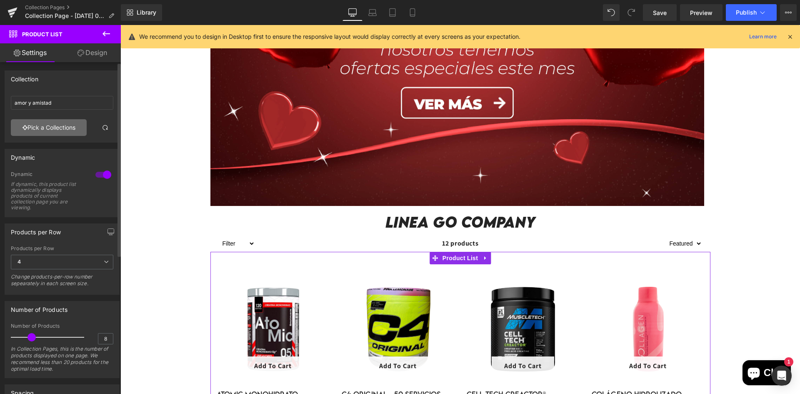
click at [56, 132] on link "Pick a Collections" at bounding box center [49, 127] width 76 height 17
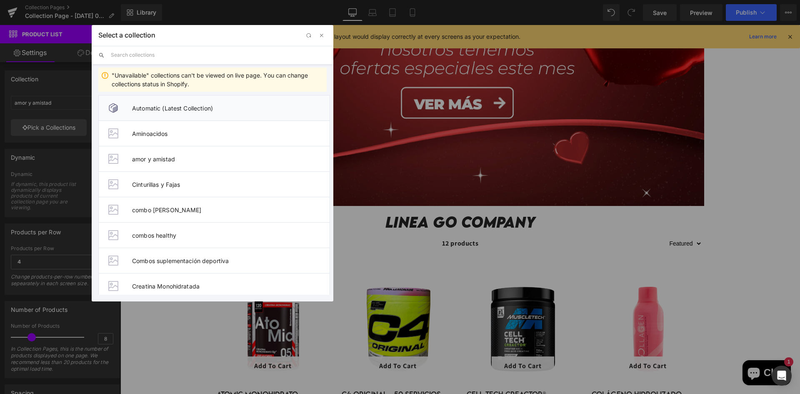
click at [186, 112] on li "Automatic (Latest Collection)" at bounding box center [214, 107] width 232 height 25
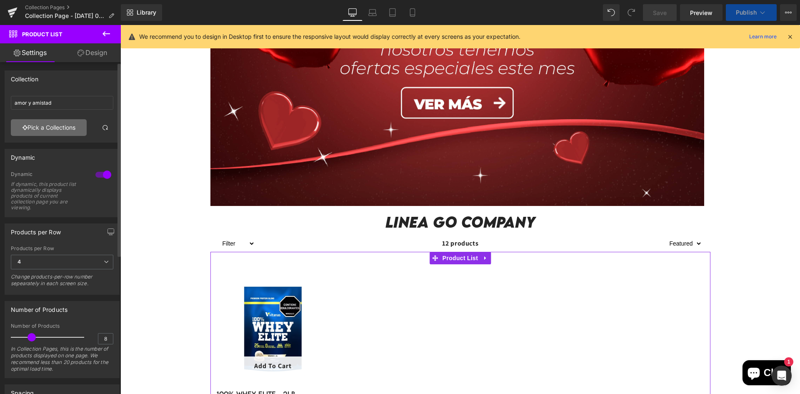
click at [50, 131] on link "Pick a Collections" at bounding box center [49, 127] width 76 height 17
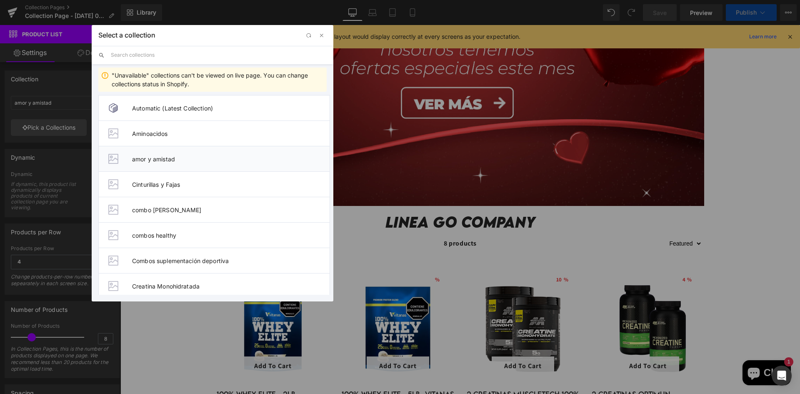
click at [186, 164] on li "amor y amistad" at bounding box center [214, 158] width 232 height 25
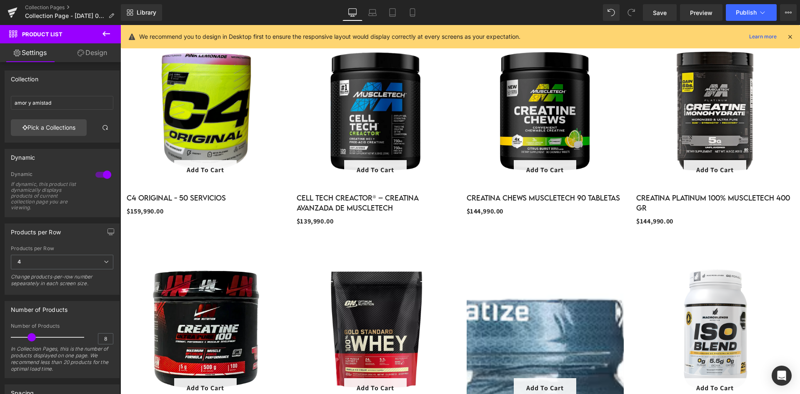
scroll to position [931, 0]
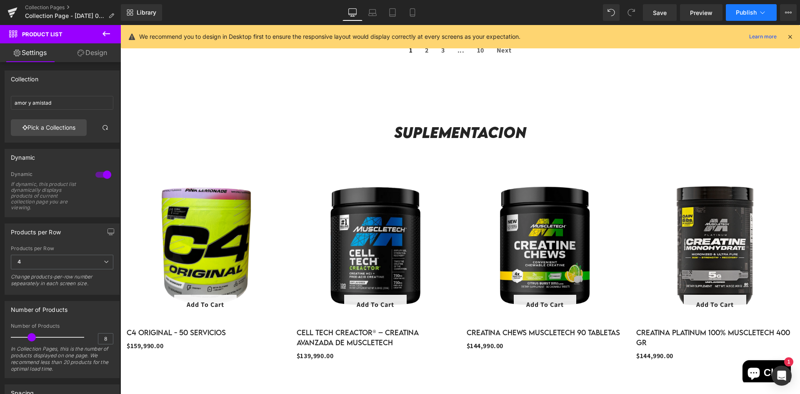
click at [737, 13] on span "Publish" at bounding box center [746, 12] width 21 height 7
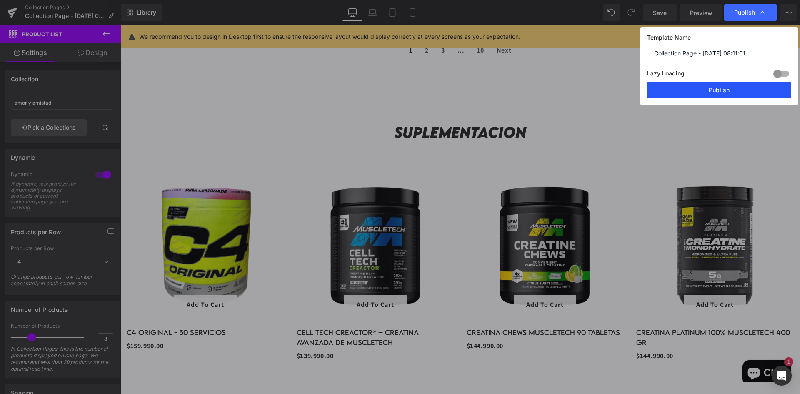
click at [715, 87] on button "Publish" at bounding box center [719, 90] width 144 height 17
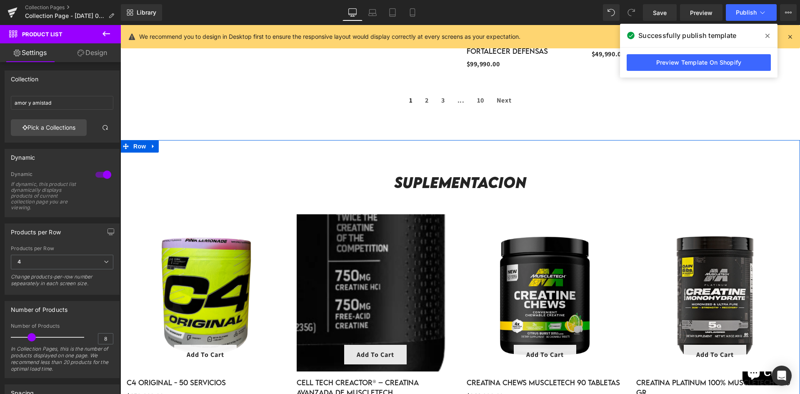
scroll to position [806, 0]
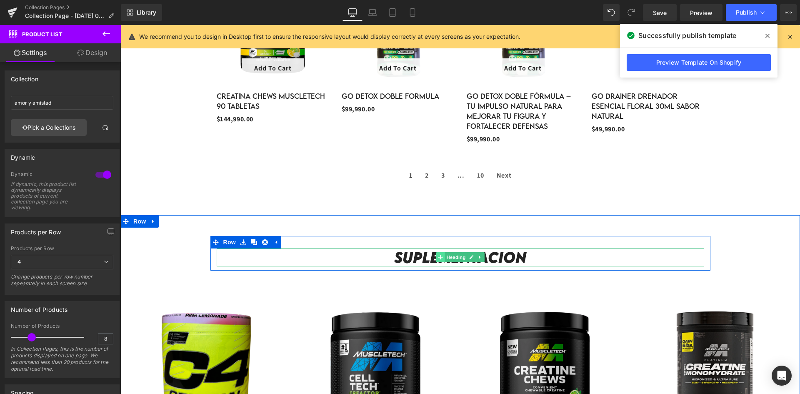
click at [439, 253] on span at bounding box center [440, 257] width 9 height 10
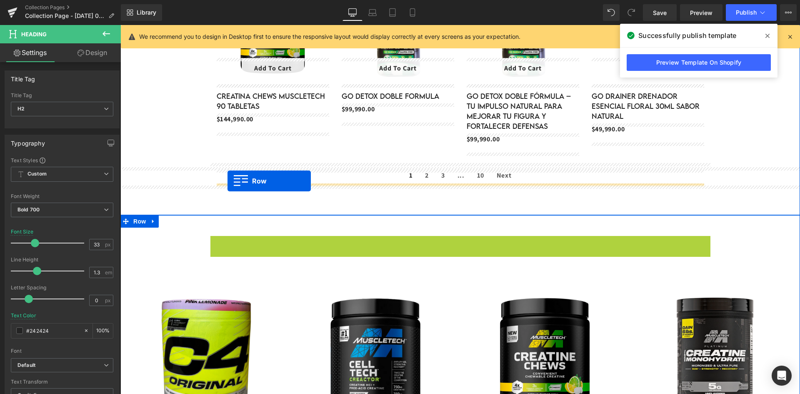
drag, startPoint x: 213, startPoint y: 240, endPoint x: 228, endPoint y: 181, distance: 60.6
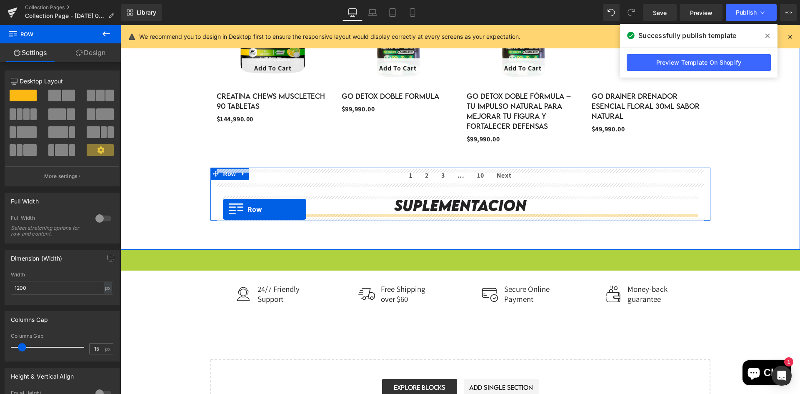
drag, startPoint x: 126, startPoint y: 254, endPoint x: 223, endPoint y: 209, distance: 106.5
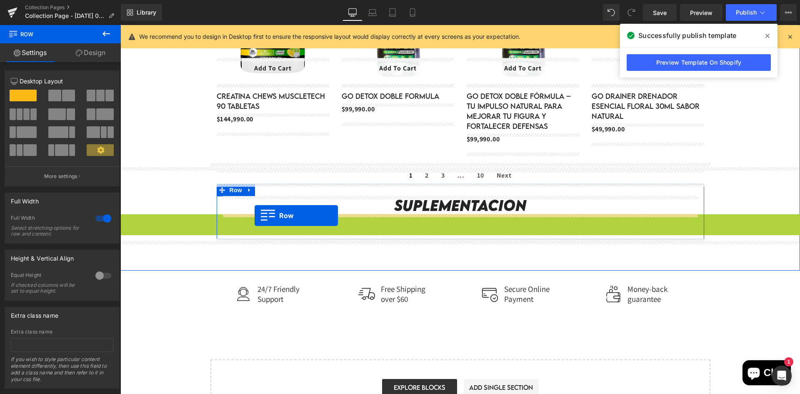
drag, startPoint x: 125, startPoint y: 222, endPoint x: 255, endPoint y: 216, distance: 129.4
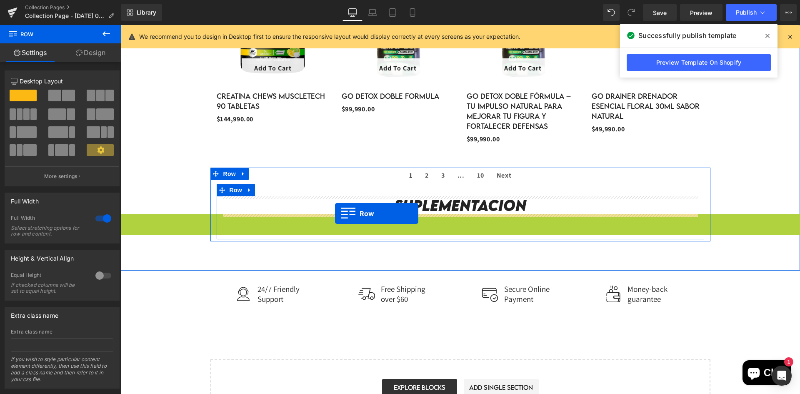
drag, startPoint x: 126, startPoint y: 223, endPoint x: 335, endPoint y: 213, distance: 209.5
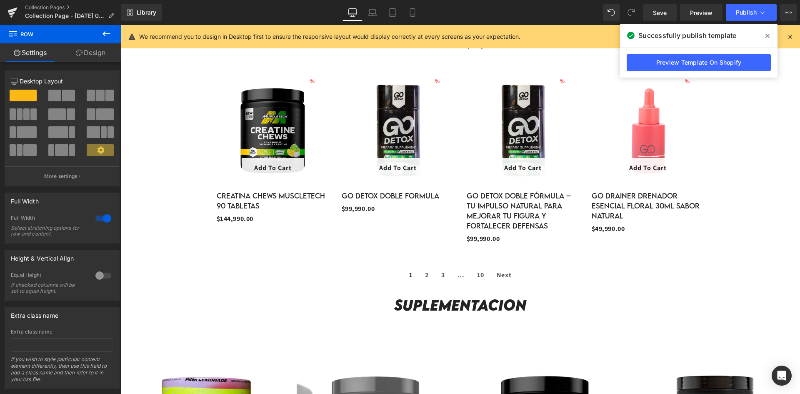
scroll to position [764, 0]
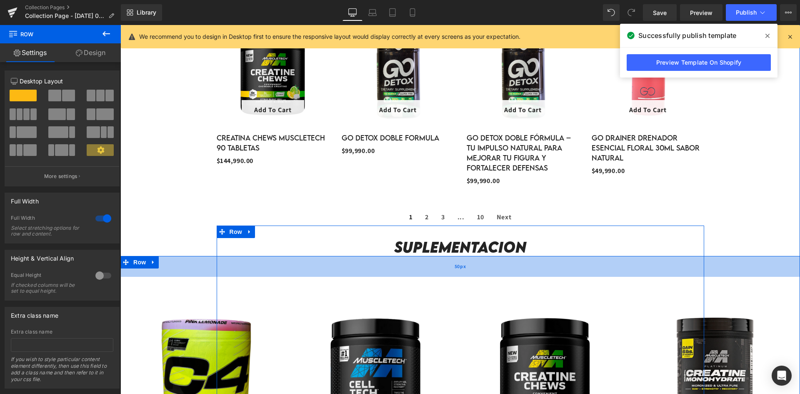
click at [223, 257] on div "50px" at bounding box center [460, 266] width 680 height 21
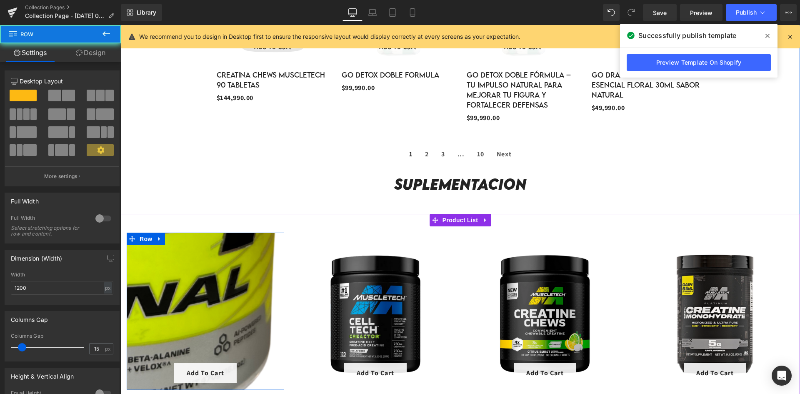
scroll to position [889, 0]
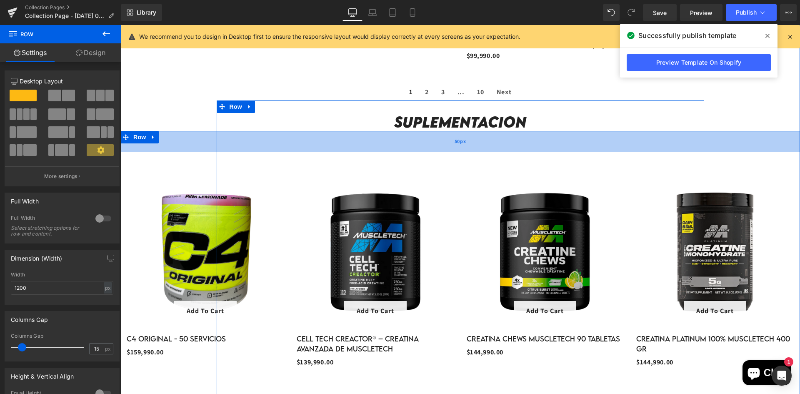
click at [228, 135] on div "50px" at bounding box center [460, 141] width 680 height 21
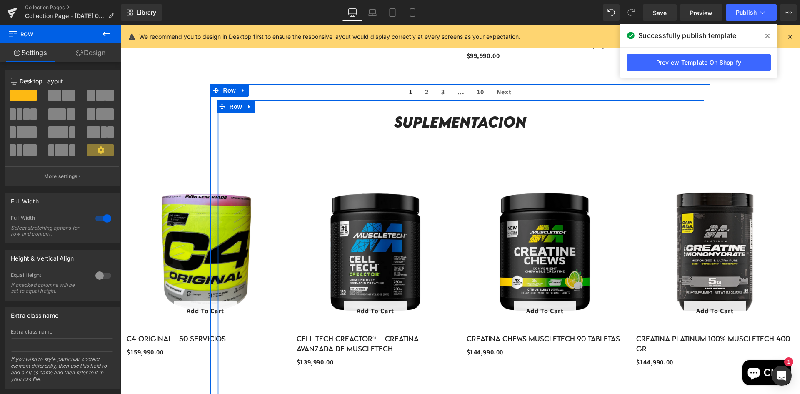
click at [217, 124] on div "suplementacion Heading 15999000 %" at bounding box center [461, 368] width 488 height 537
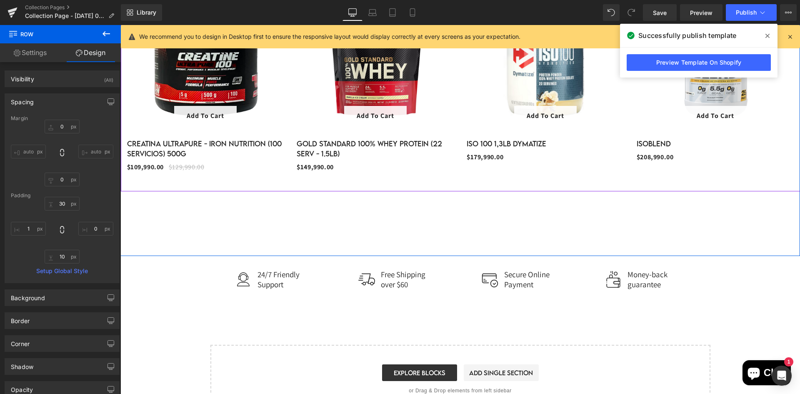
scroll to position [1306, 0]
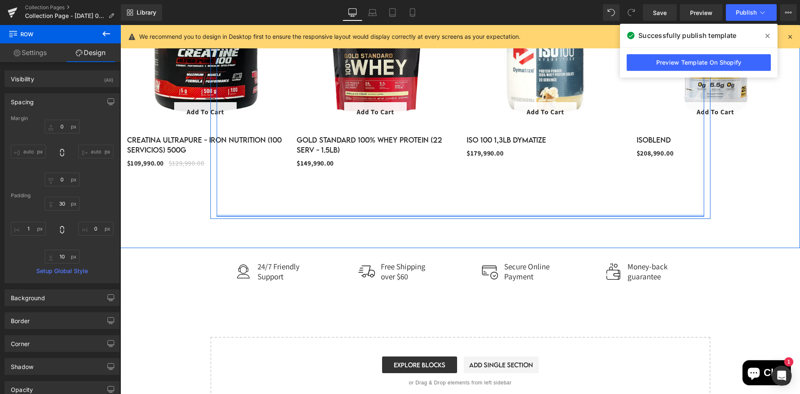
drag, startPoint x: 259, startPoint y: 216, endPoint x: 264, endPoint y: 190, distance: 27.1
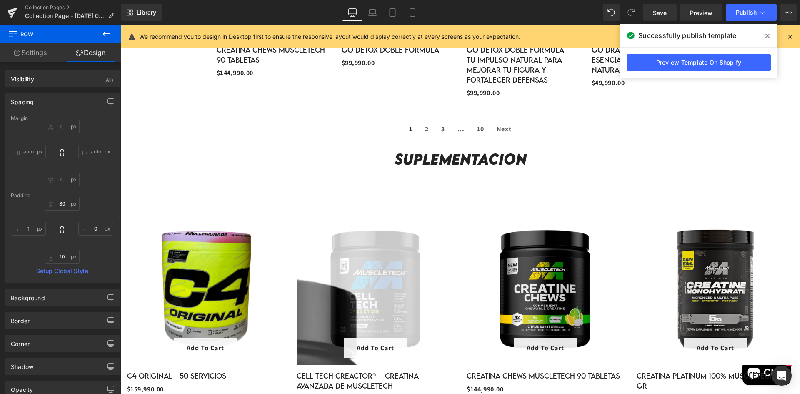
scroll to position [722, 0]
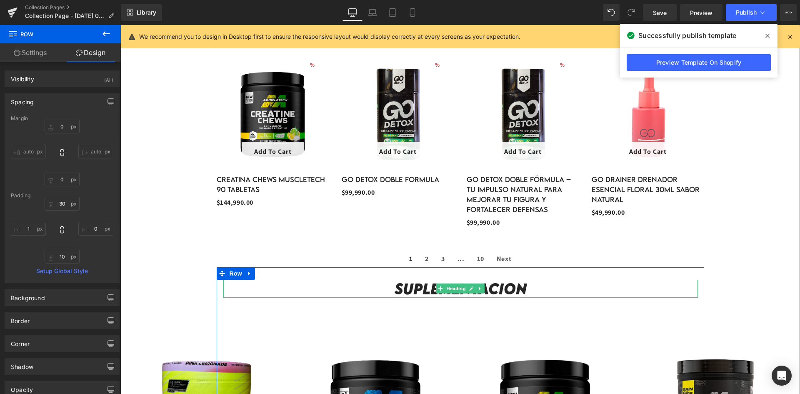
click at [535, 290] on h2 "suplementacion" at bounding box center [460, 289] width 475 height 18
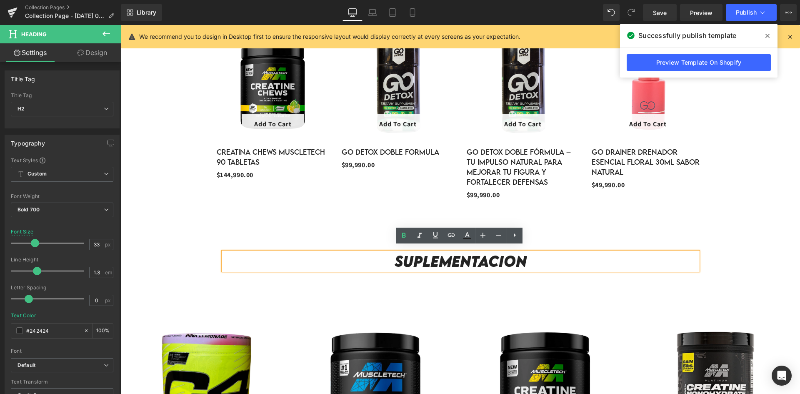
scroll to position [764, 0]
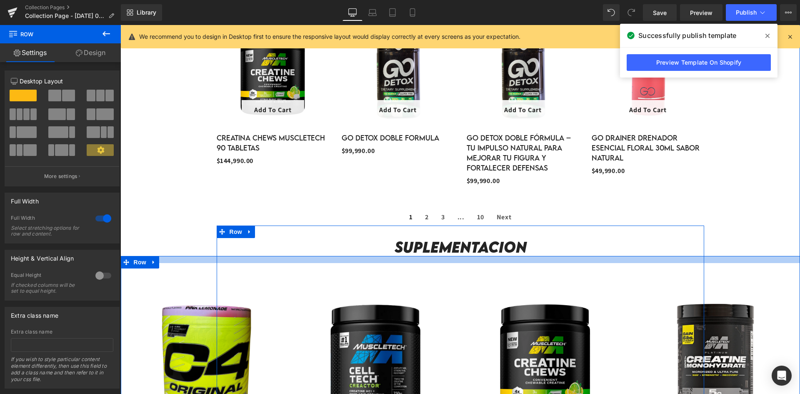
drag, startPoint x: 537, startPoint y: 261, endPoint x: 536, endPoint y: 242, distance: 18.4
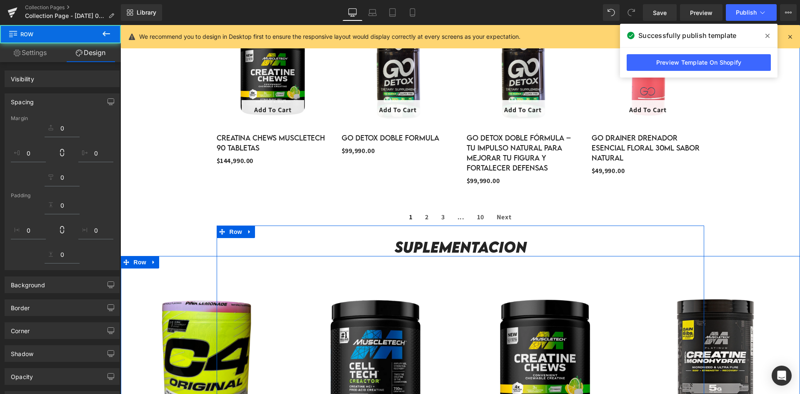
click at [541, 236] on div at bounding box center [461, 232] width 488 height 13
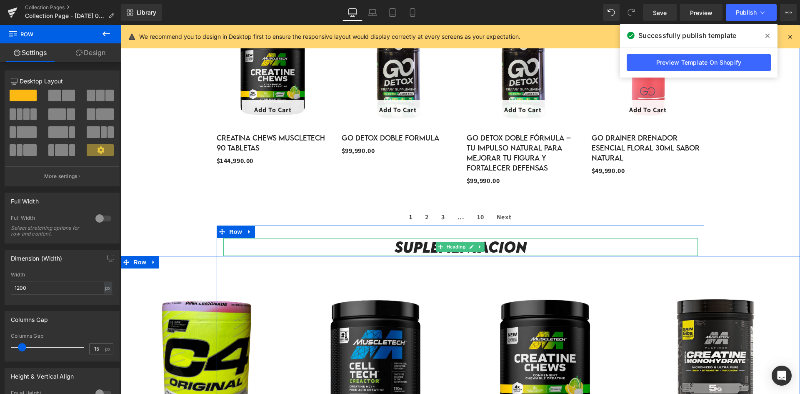
click at [547, 245] on h2 "suplementacion" at bounding box center [460, 247] width 475 height 18
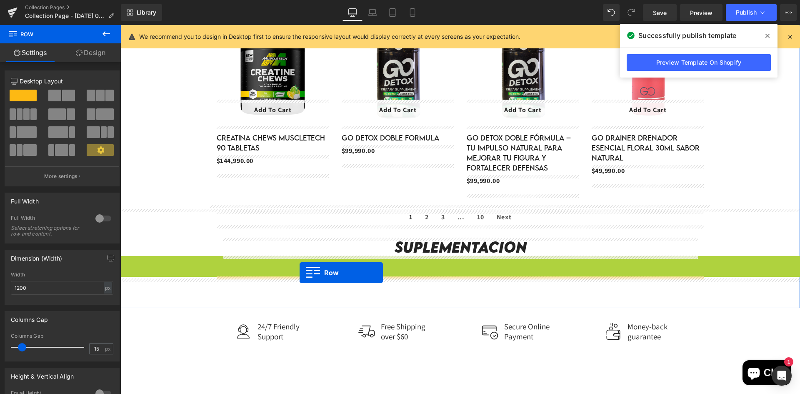
drag, startPoint x: 123, startPoint y: 262, endPoint x: 300, endPoint y: 273, distance: 177.1
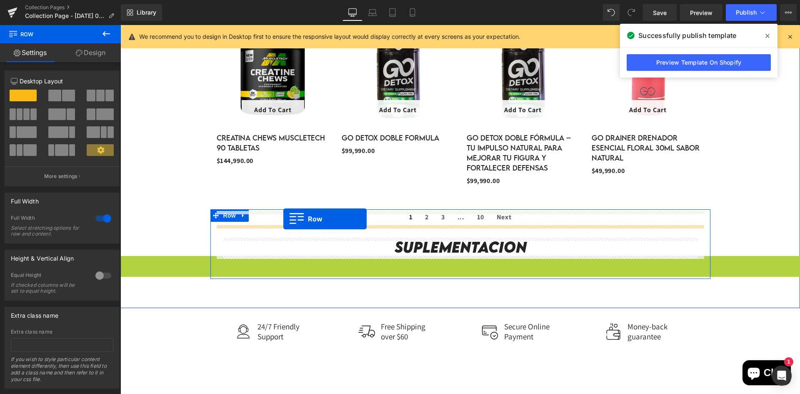
drag, startPoint x: 131, startPoint y: 263, endPoint x: 283, endPoint y: 219, distance: 159.0
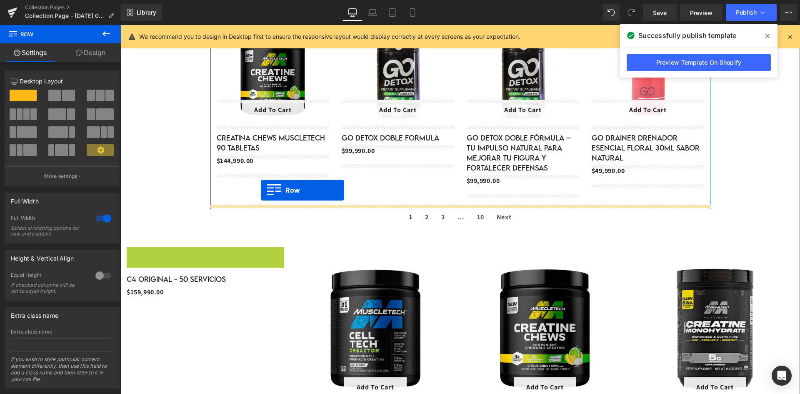
drag, startPoint x: 130, startPoint y: 252, endPoint x: 261, endPoint y: 190, distance: 144.9
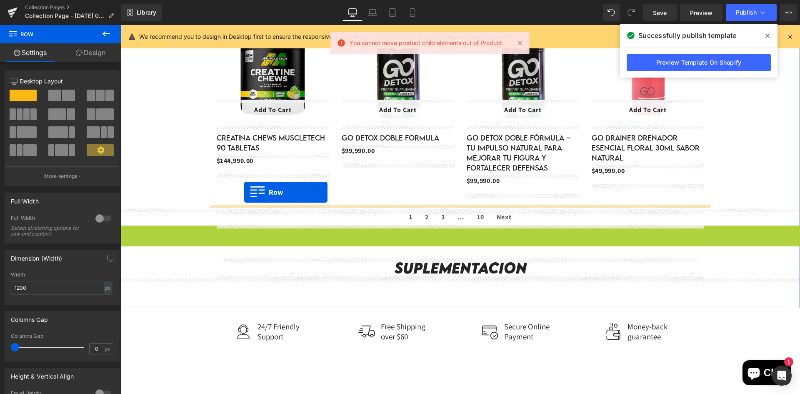
drag, startPoint x: 126, startPoint y: 231, endPoint x: 244, endPoint y: 192, distance: 124.3
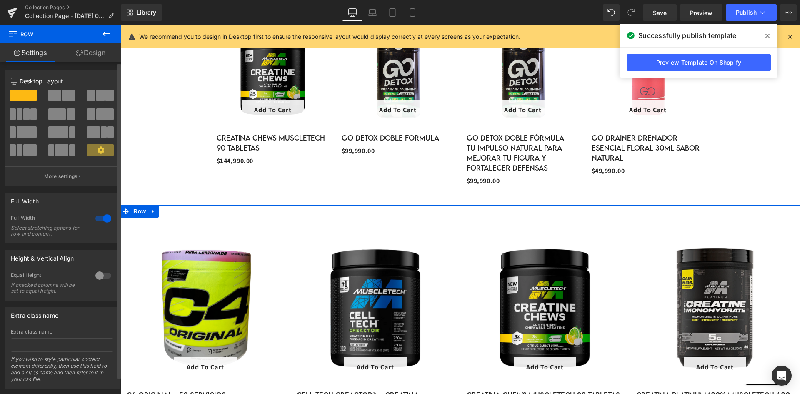
click at [105, 218] on div at bounding box center [103, 218] width 20 height 13
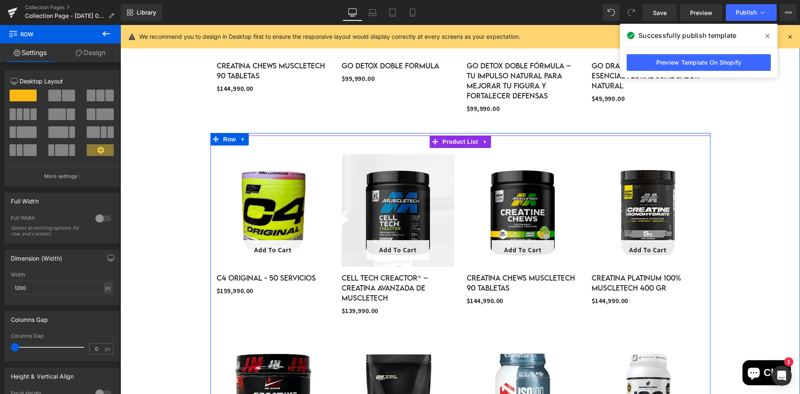
scroll to position [806, 0]
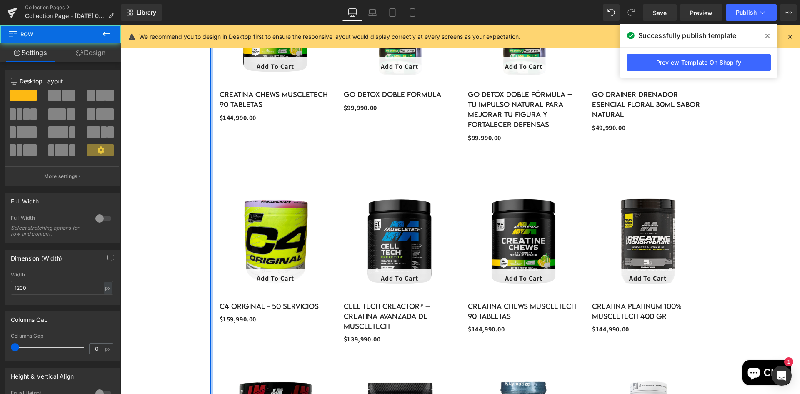
click at [213, 173] on div "Linea GO company Heading Row Filter Go Detox Marca Go Company Producto Go Detox…" at bounding box center [461, 152] width 500 height 855
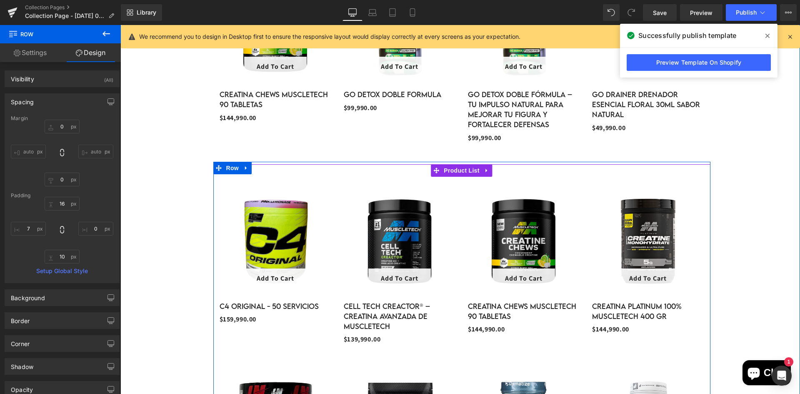
click at [217, 183] on div "15999000 % (P) Image Add To Cart (P) Cart Button Row C4 Original - 50 SERVICIOS…" at bounding box center [275, 258] width 124 height 162
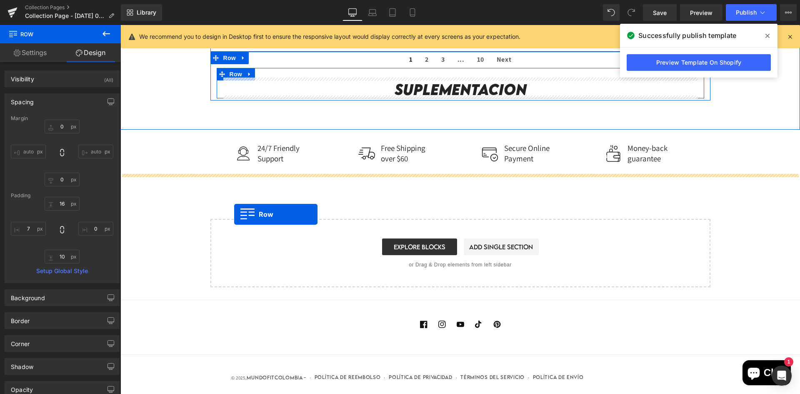
scroll to position [944, 0]
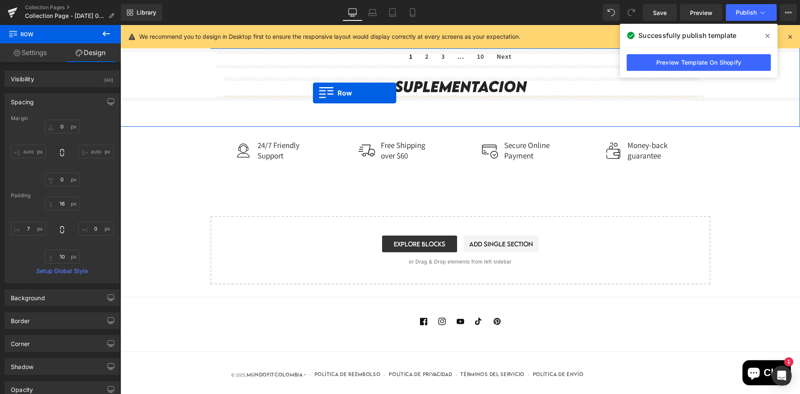
drag, startPoint x: 216, startPoint y: 169, endPoint x: 313, endPoint y: 93, distance: 122.9
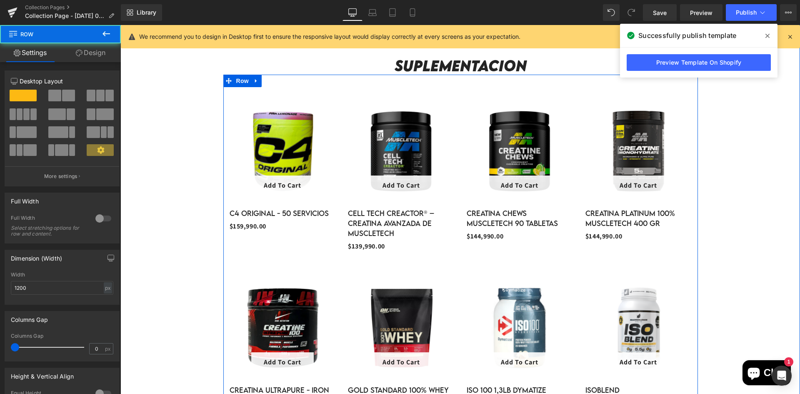
click at [313, 93] on div "15999000 % (P) Image Add To Cart (P) Cart Button Row C4 Original - 50 SERVICIOS…" at bounding box center [282, 168] width 119 height 157
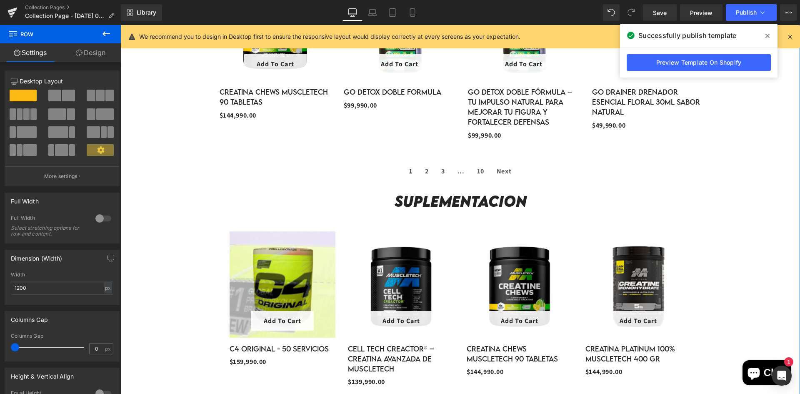
scroll to position [860, 0]
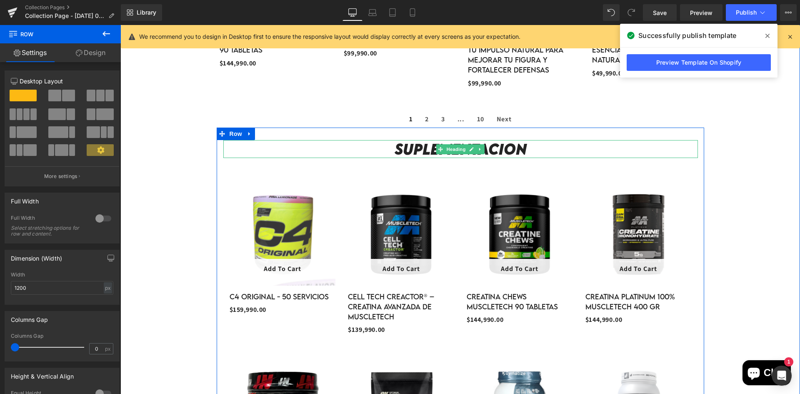
click at [259, 145] on h2 "suplementacion" at bounding box center [460, 149] width 475 height 18
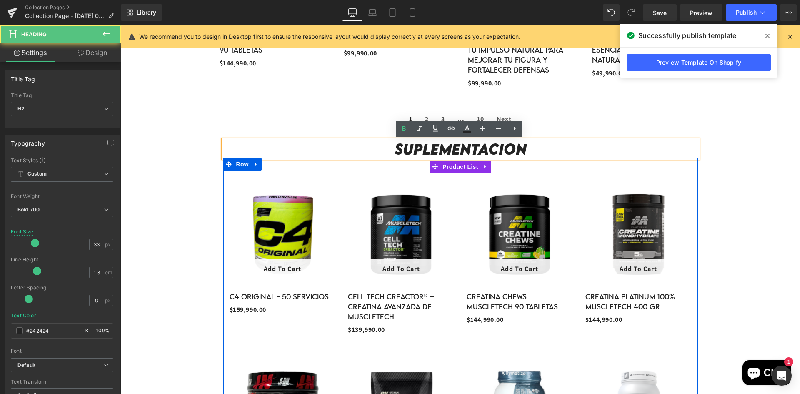
click at [263, 163] on div "15999000 % (P) Image Row" at bounding box center [460, 345] width 475 height 370
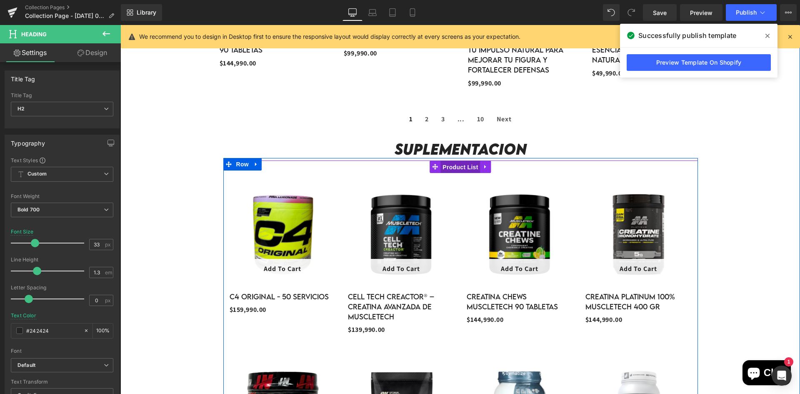
click at [450, 165] on span "Product List" at bounding box center [461, 167] width 40 height 13
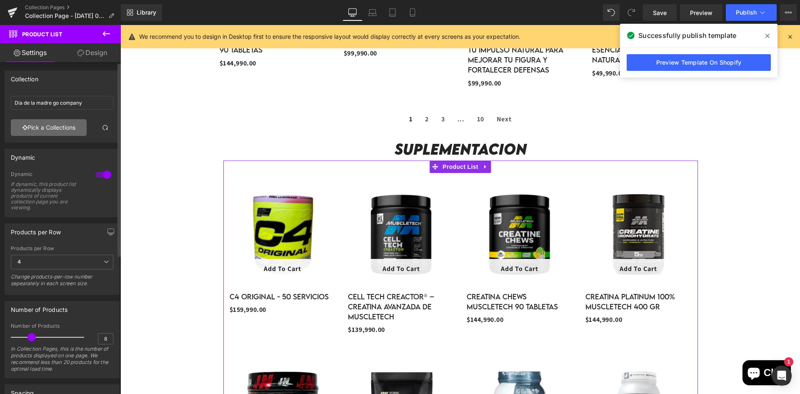
click at [70, 120] on link "Pick a Collections" at bounding box center [49, 127] width 76 height 17
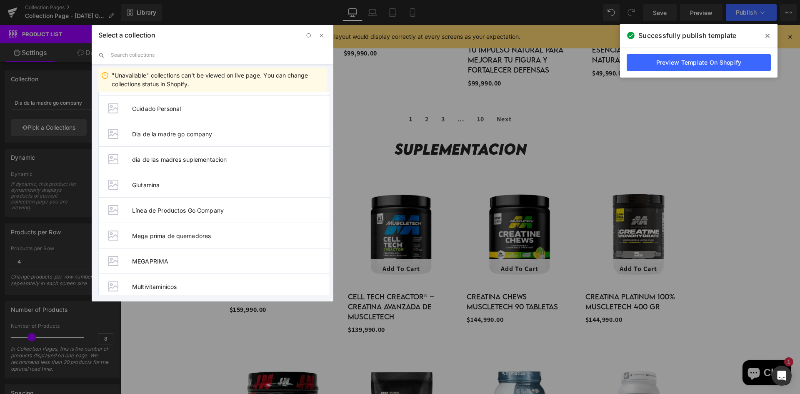
scroll to position [216, 0]
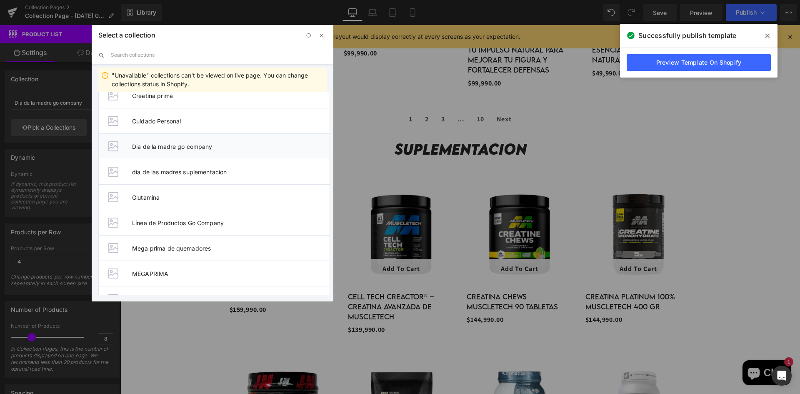
drag, startPoint x: 74, startPoint y: 121, endPoint x: 195, endPoint y: 146, distance: 123.0
click at [195, 146] on span "Dia de la madre go company" at bounding box center [231, 146] width 198 height 7
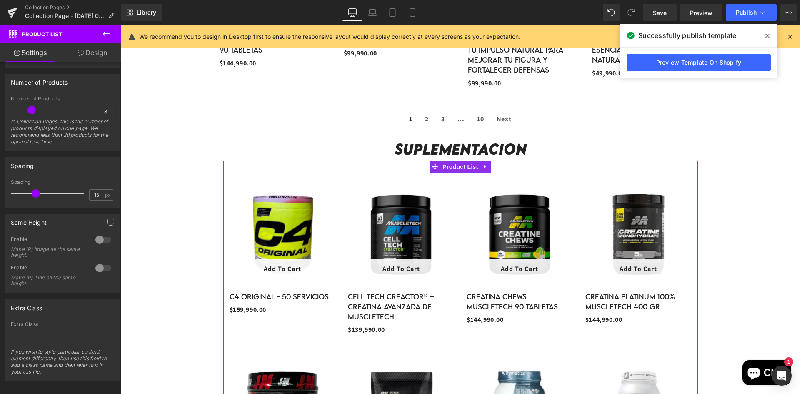
scroll to position [238, 0]
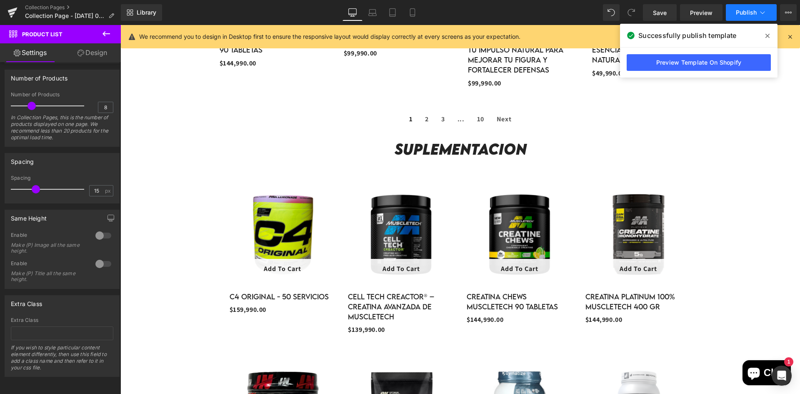
click at [749, 11] on span "Publish" at bounding box center [746, 12] width 21 height 7
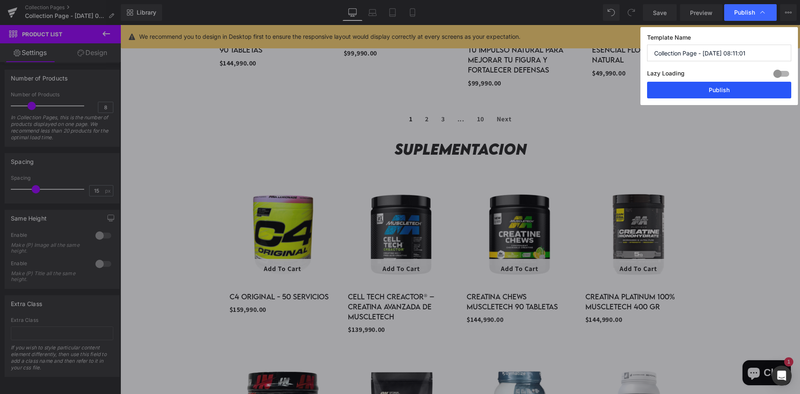
drag, startPoint x: 702, startPoint y: 92, endPoint x: 579, endPoint y: 62, distance: 125.9
click at [702, 92] on button "Publish" at bounding box center [719, 90] width 144 height 17
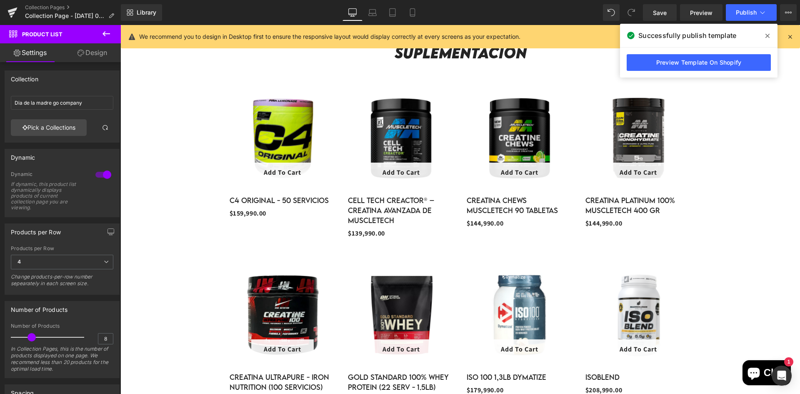
scroll to position [1027, 0]
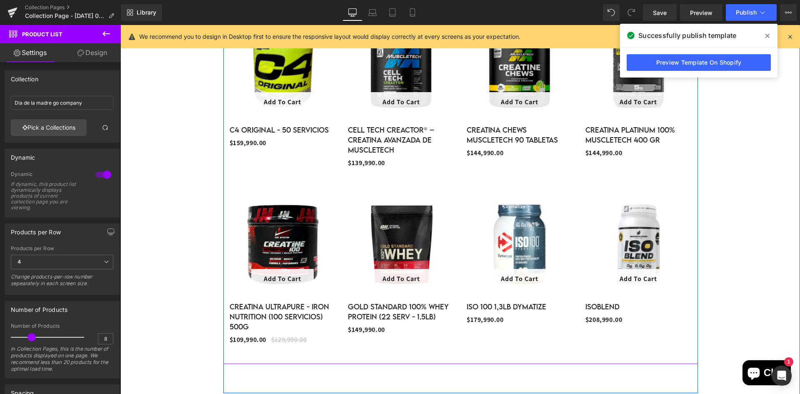
click at [248, 174] on div at bounding box center [460, 94] width 475 height 177
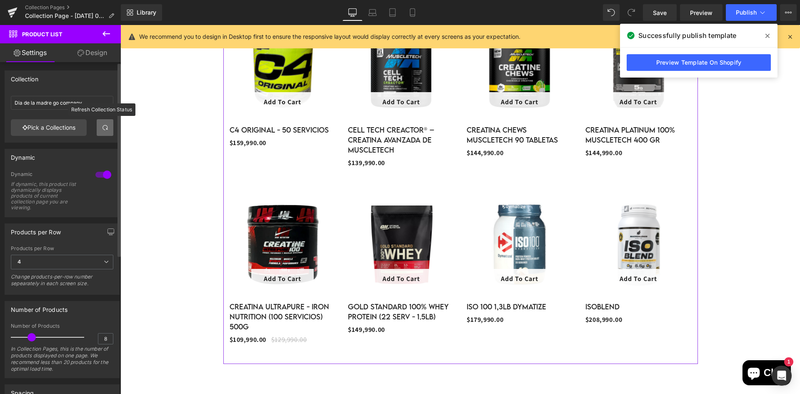
click at [107, 126] on link at bounding box center [105, 127] width 17 height 17
click at [102, 126] on span at bounding box center [105, 127] width 7 height 7
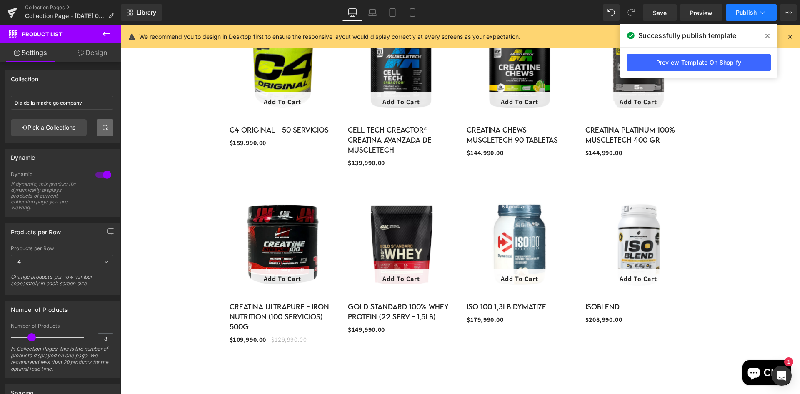
click at [752, 10] on span "Publish" at bounding box center [746, 12] width 21 height 7
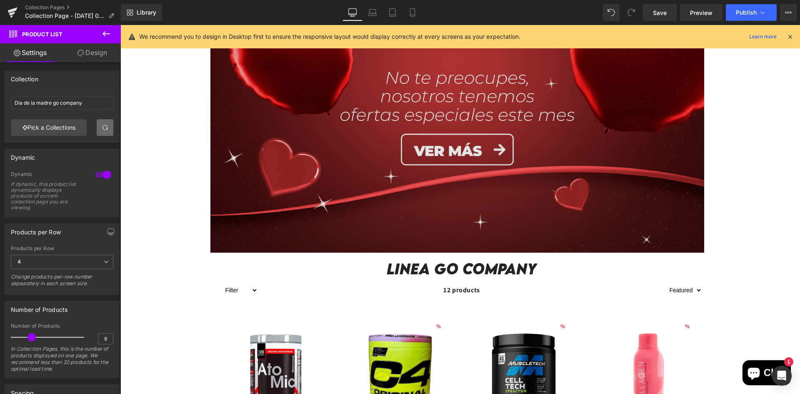
scroll to position [193, 0]
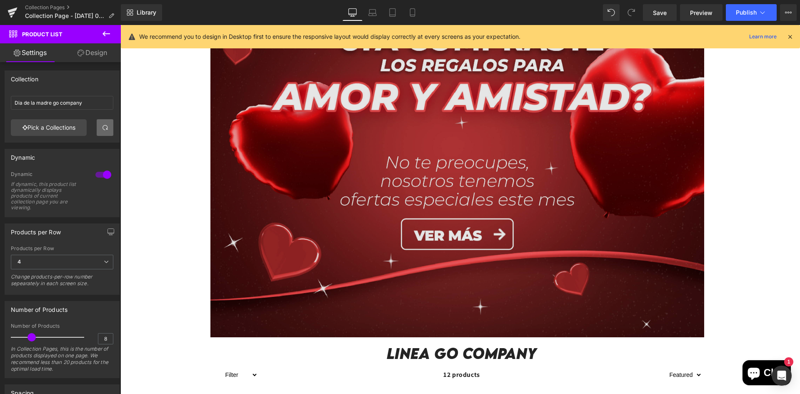
click at [440, 180] on img at bounding box center [458, 139] width 494 height 395
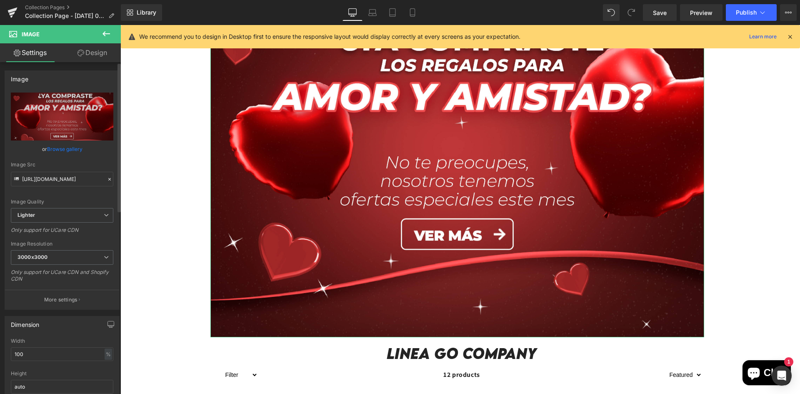
click at [71, 150] on link "Browse gallery" at bounding box center [64, 149] width 35 height 15
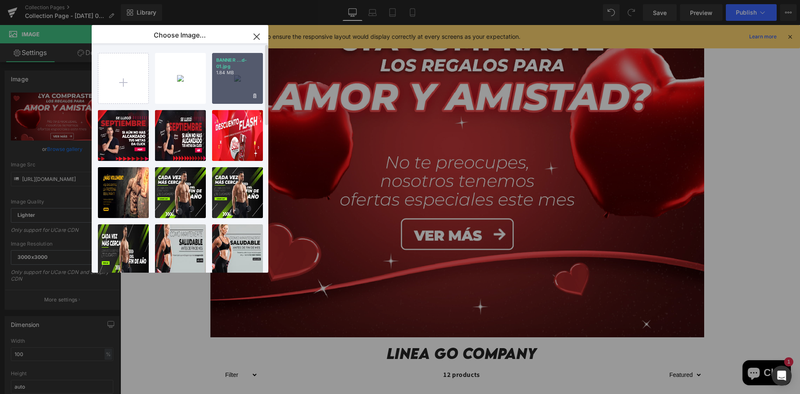
click at [233, 93] on div "BANNER ...d-01.jpg 1.84 MB" at bounding box center [237, 78] width 51 height 51
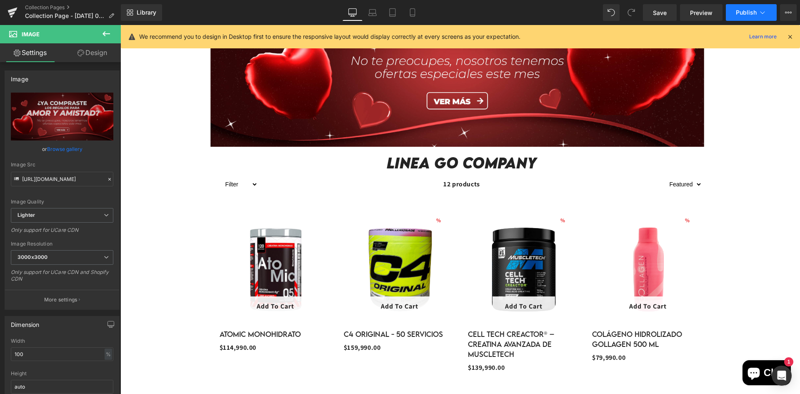
click at [745, 15] on span "Publish" at bounding box center [746, 12] width 21 height 7
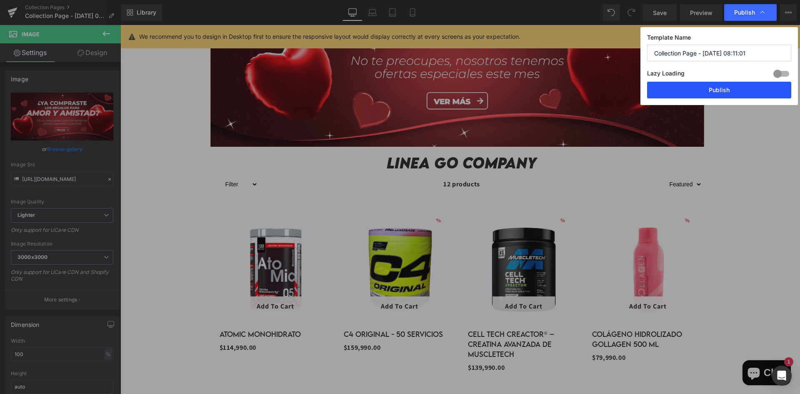
drag, startPoint x: 706, startPoint y: 86, endPoint x: 584, endPoint y: 61, distance: 124.3
click at [706, 86] on button "Publish" at bounding box center [719, 90] width 144 height 17
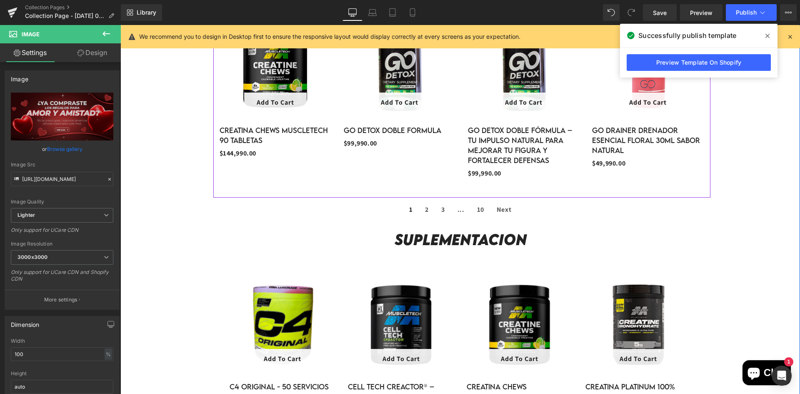
scroll to position [652, 0]
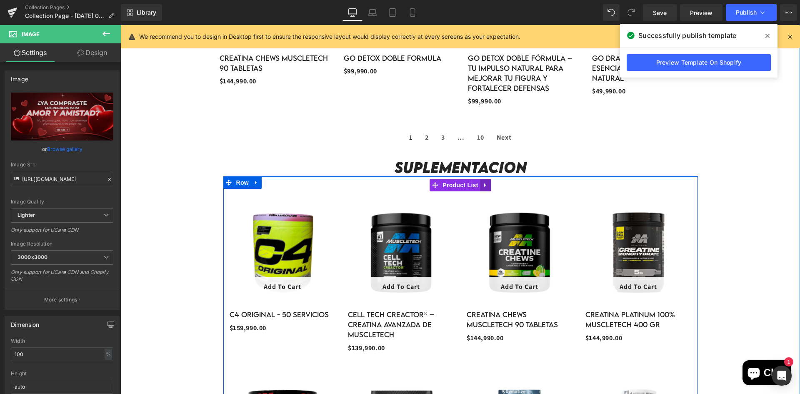
click at [486, 186] on icon at bounding box center [486, 185] width 6 height 6
click at [486, 186] on link at bounding box center [491, 185] width 11 height 13
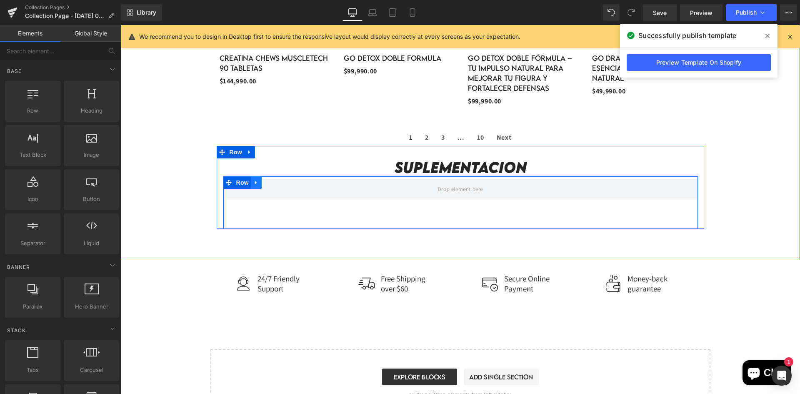
click at [255, 181] on icon at bounding box center [256, 183] width 2 height 4
click at [275, 181] on icon at bounding box center [278, 182] width 6 height 6
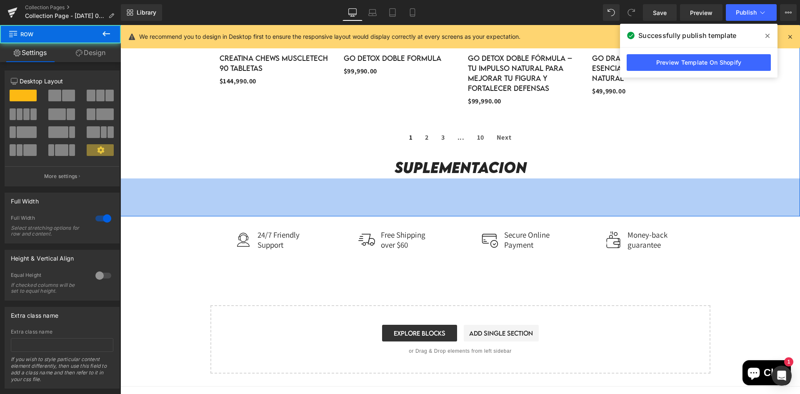
drag, startPoint x: 295, startPoint y: 196, endPoint x: 311, endPoint y: 173, distance: 27.7
click at [303, 188] on div "91px" at bounding box center [460, 197] width 680 height 38
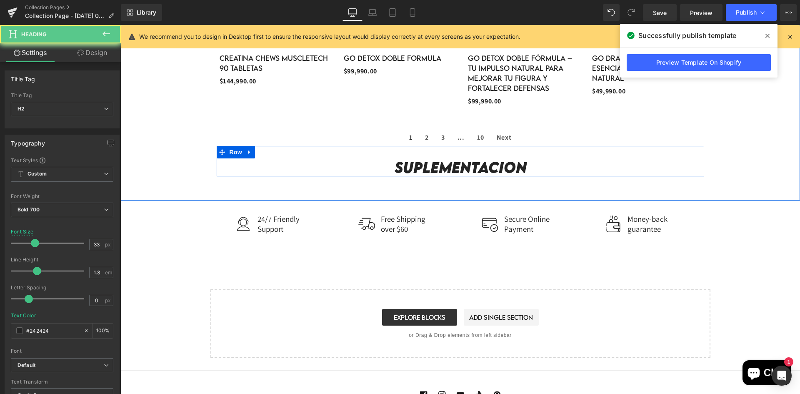
click at [312, 171] on h2 "suplementacion" at bounding box center [460, 167] width 475 height 18
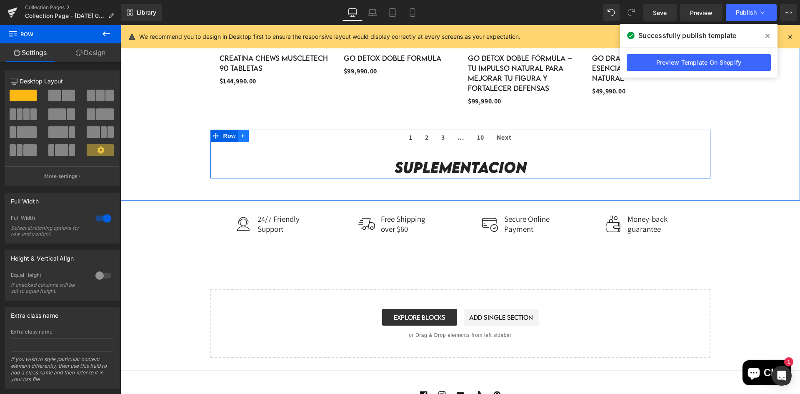
click at [242, 137] on icon at bounding box center [244, 136] width 6 height 6
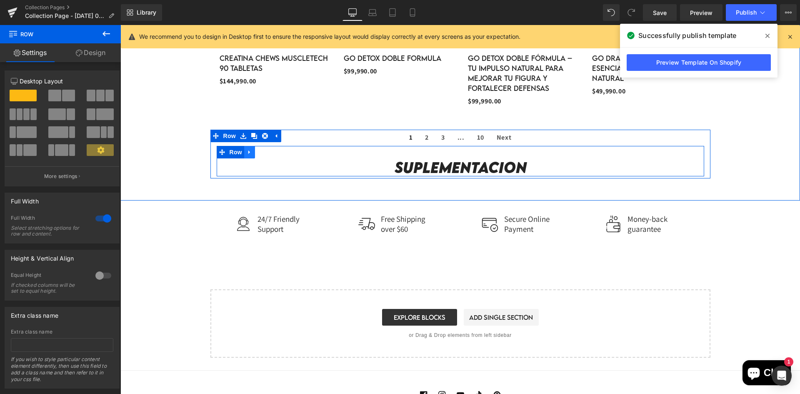
click at [252, 152] on link at bounding box center [249, 152] width 11 height 13
click at [259, 153] on icon at bounding box center [261, 152] width 6 height 6
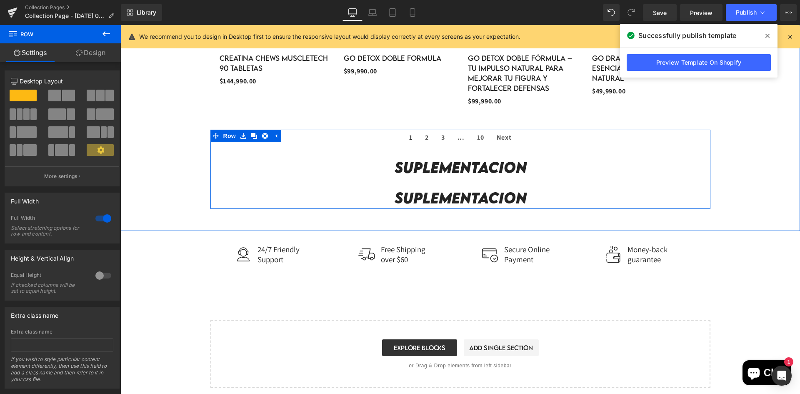
click at [309, 201] on h2 "suplementacion" at bounding box center [460, 198] width 475 height 18
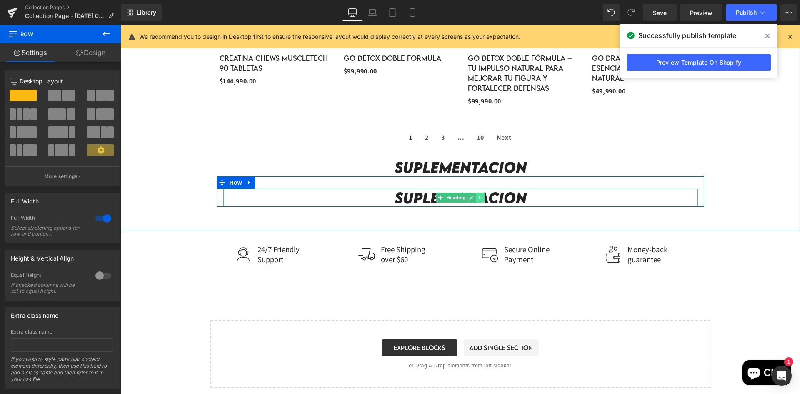
click at [478, 201] on link at bounding box center [480, 198] width 9 height 10
click at [484, 199] on icon at bounding box center [485, 197] width 5 height 5
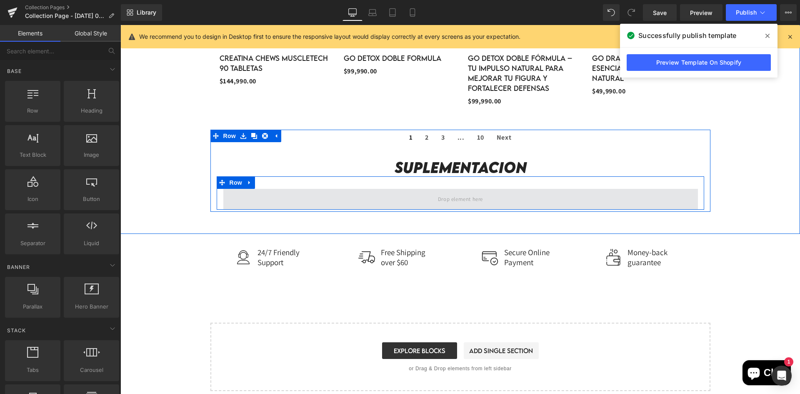
click at [372, 194] on span at bounding box center [460, 199] width 475 height 21
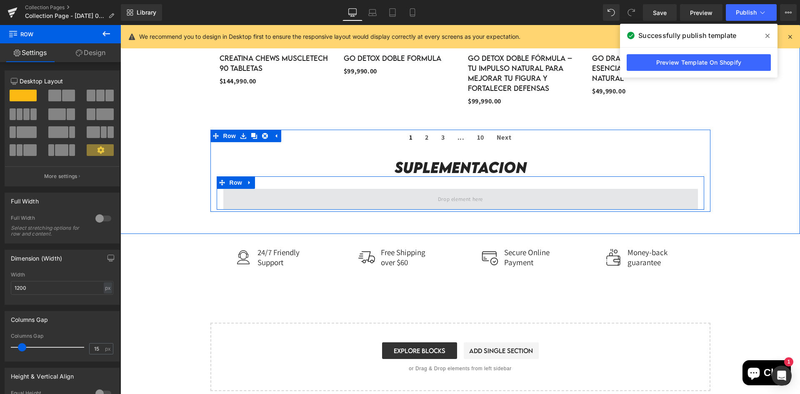
click at [397, 203] on span at bounding box center [460, 199] width 475 height 21
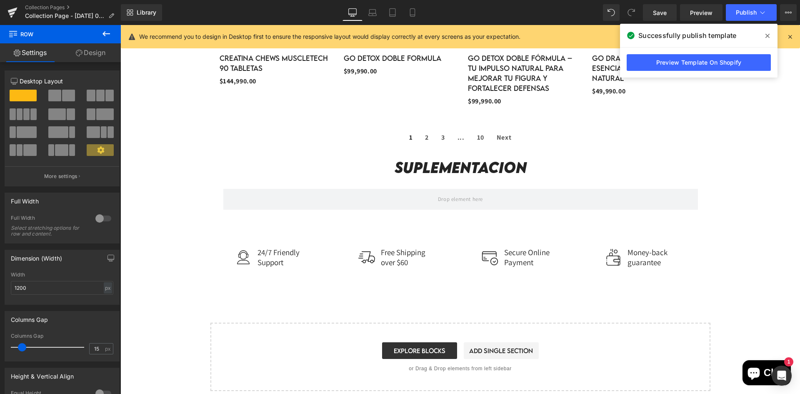
click at [103, 31] on icon at bounding box center [106, 34] width 10 height 10
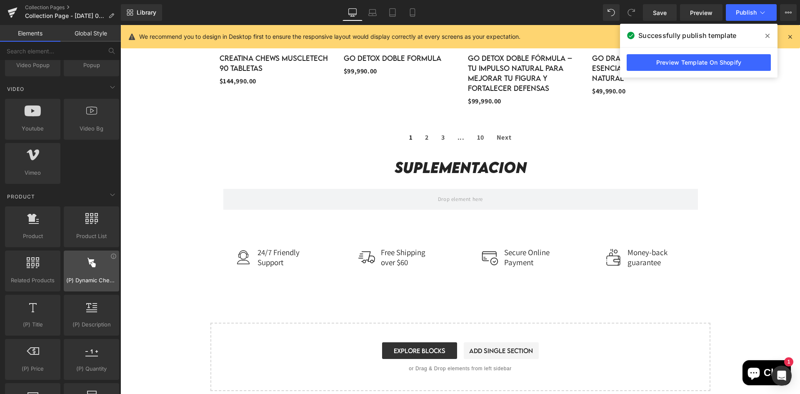
scroll to position [584, 0]
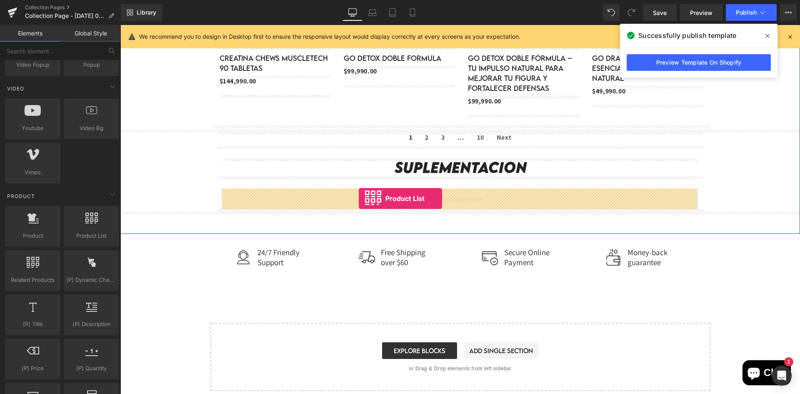
drag, startPoint x: 209, startPoint y: 256, endPoint x: 359, endPoint y: 198, distance: 160.6
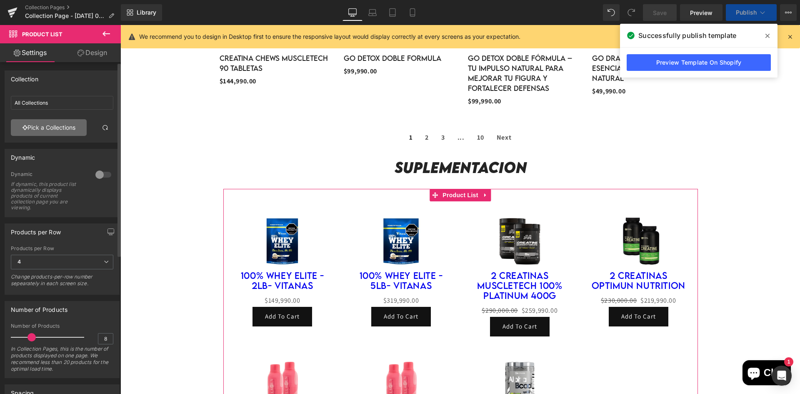
click at [63, 133] on link "Pick a Collections" at bounding box center [49, 127] width 76 height 17
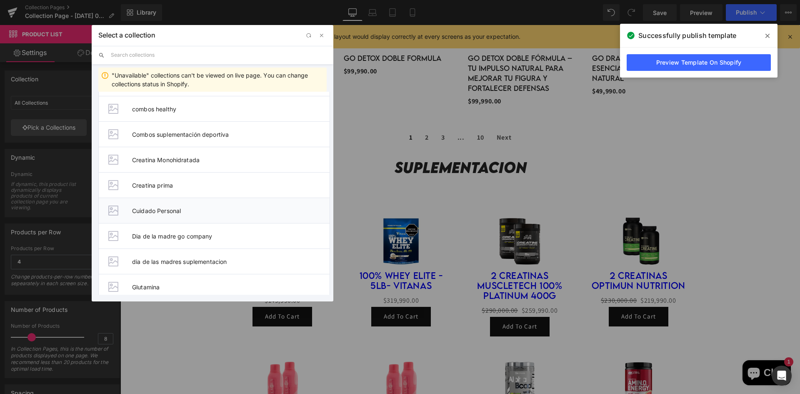
scroll to position [167, 0]
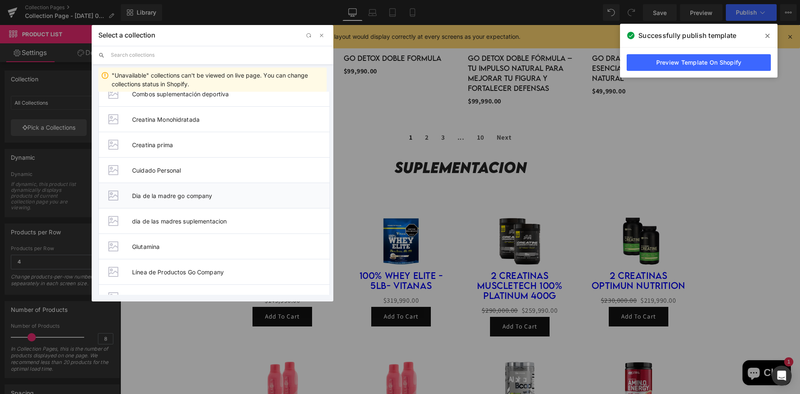
click at [208, 197] on span "Dia de la madre go company" at bounding box center [231, 195] width 198 height 7
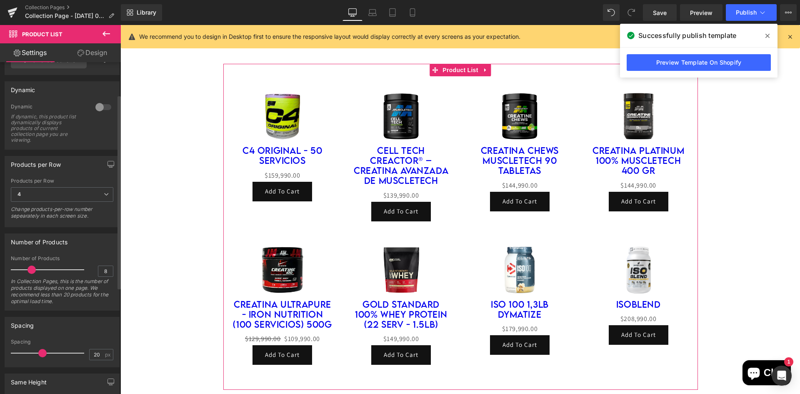
scroll to position [83, 0]
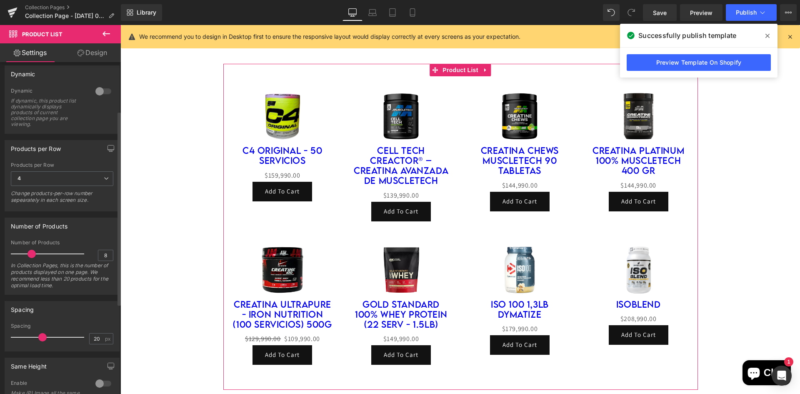
click at [103, 90] on div at bounding box center [103, 91] width 20 height 13
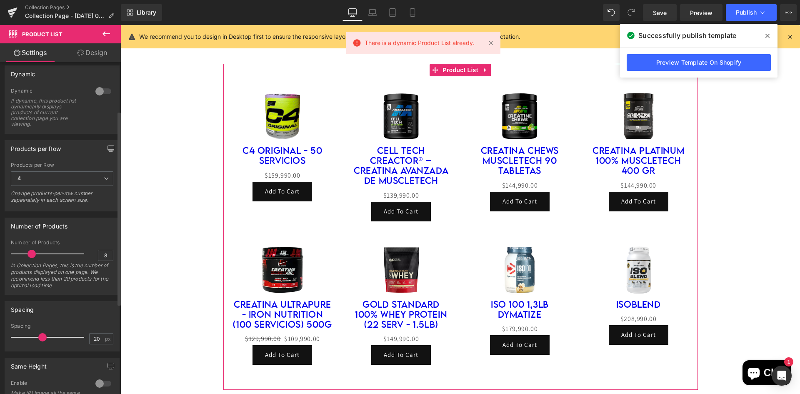
click at [103, 95] on div at bounding box center [103, 91] width 20 height 13
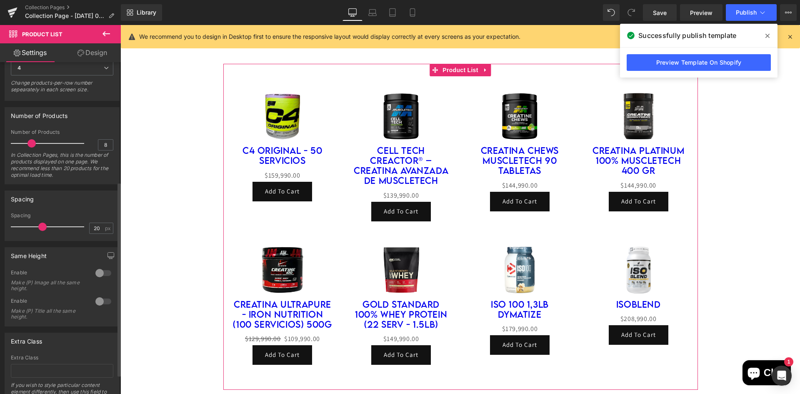
scroll to position [238, 0]
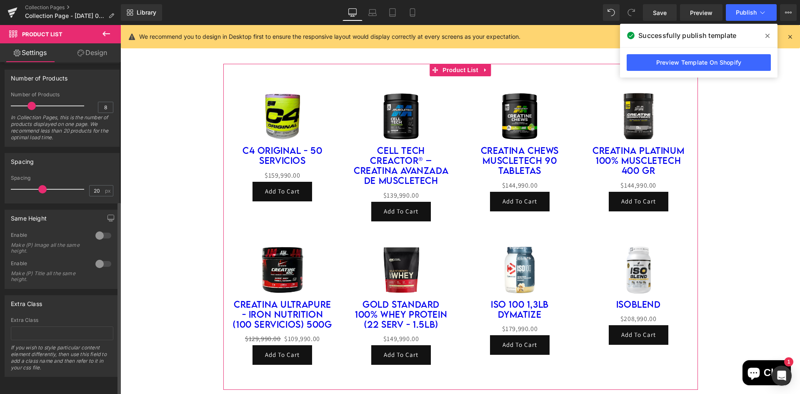
click at [103, 236] on div at bounding box center [103, 235] width 20 height 13
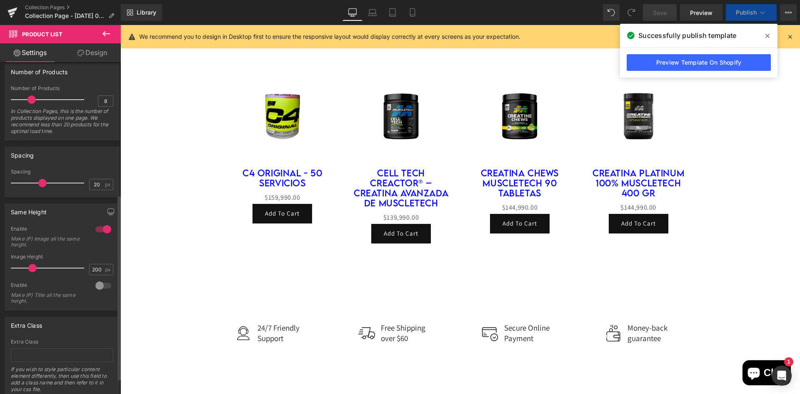
click at [100, 286] on div at bounding box center [103, 285] width 20 height 13
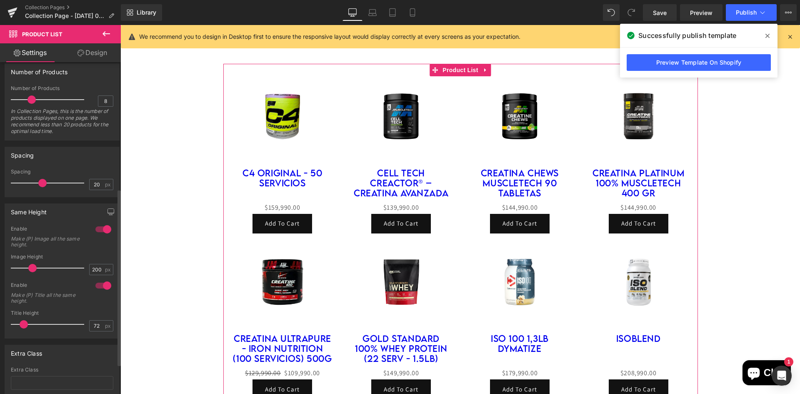
click at [94, 287] on div at bounding box center [103, 285] width 20 height 13
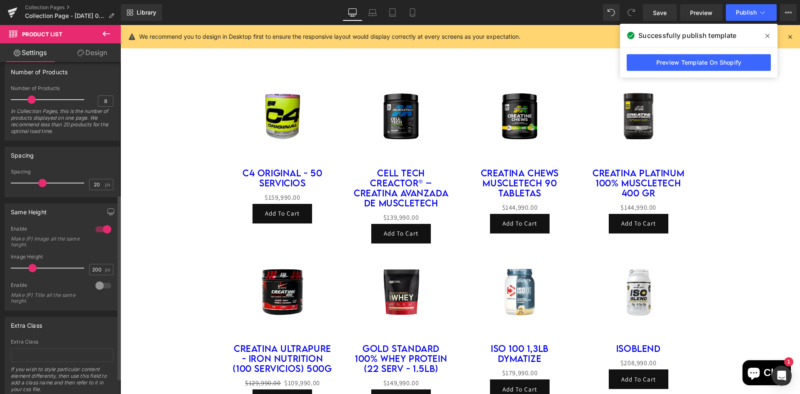
click at [99, 285] on div at bounding box center [103, 285] width 20 height 13
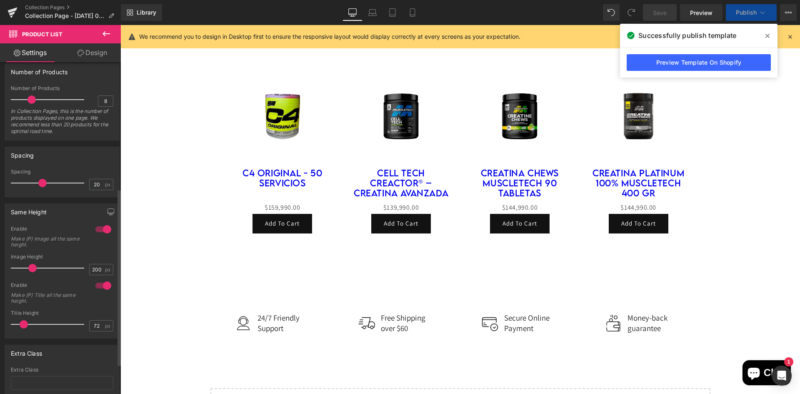
click at [100, 226] on div at bounding box center [103, 229] width 20 height 13
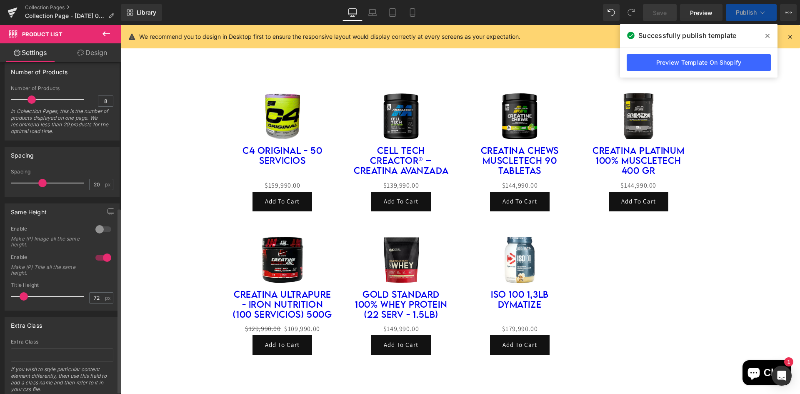
scroll to position [266, 0]
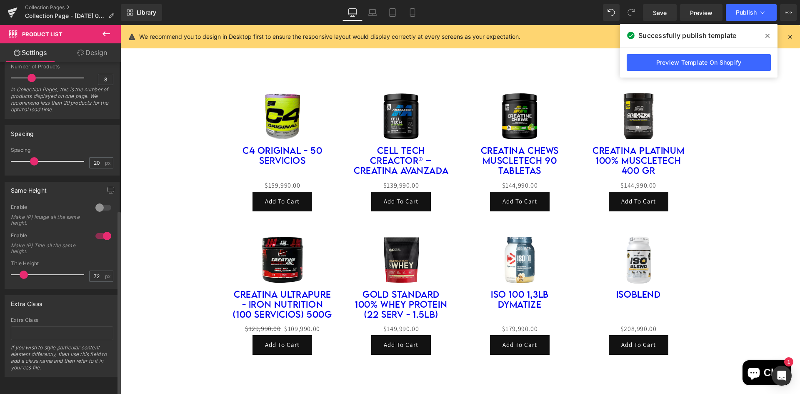
drag, startPoint x: 39, startPoint y: 156, endPoint x: 31, endPoint y: 157, distance: 8.0
click at [31, 157] on span at bounding box center [34, 161] width 8 height 8
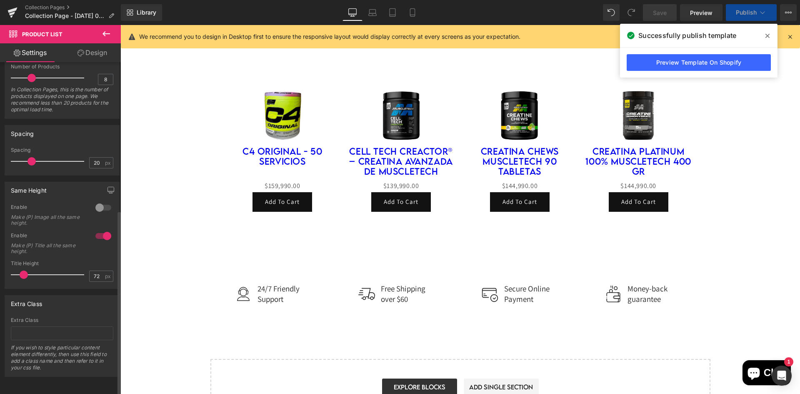
click at [29, 157] on span at bounding box center [32, 161] width 8 height 8
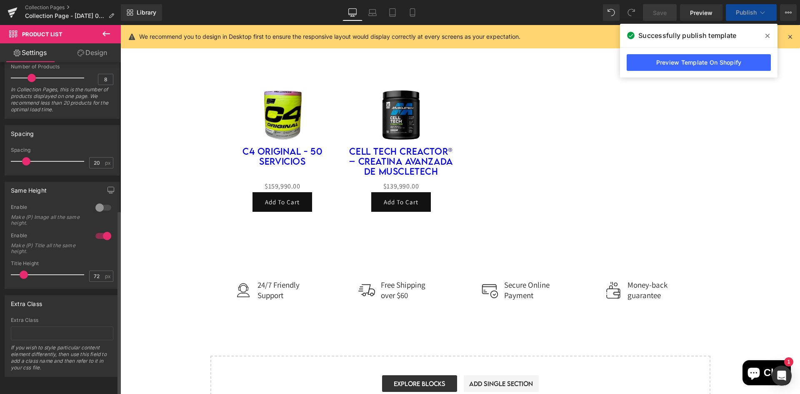
drag, startPoint x: 29, startPoint y: 157, endPoint x: 21, endPoint y: 159, distance: 7.8
click at [21, 159] on div at bounding box center [49, 161] width 69 height 17
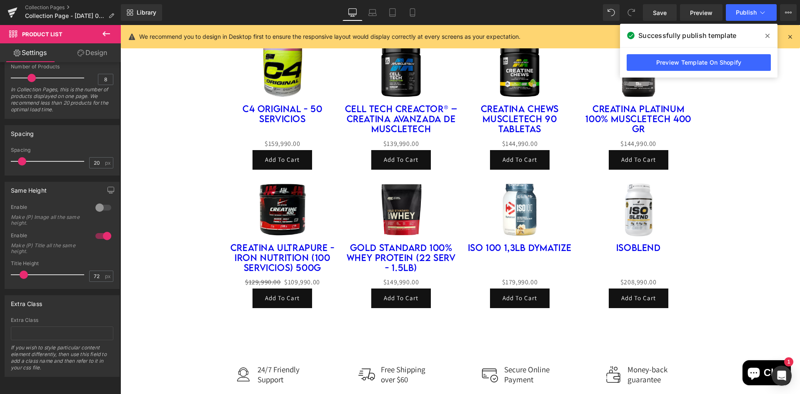
scroll to position [902, 0]
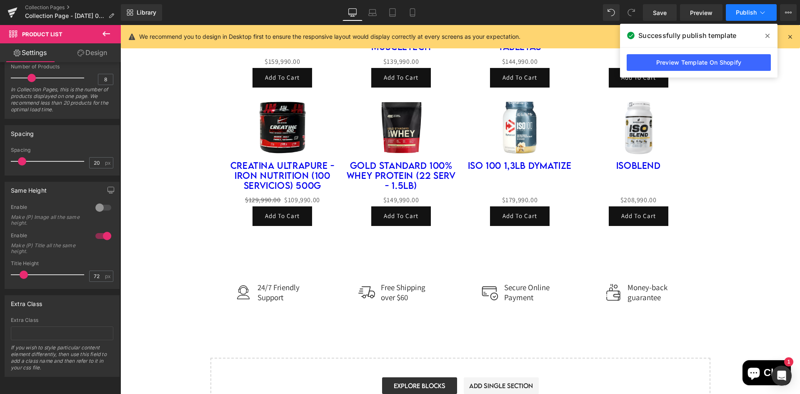
click at [741, 10] on span "Publish" at bounding box center [746, 12] width 21 height 7
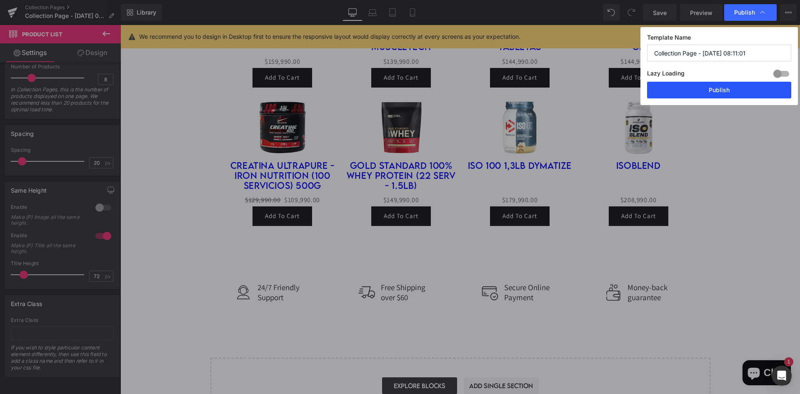
click at [745, 91] on button "Publish" at bounding box center [719, 90] width 144 height 17
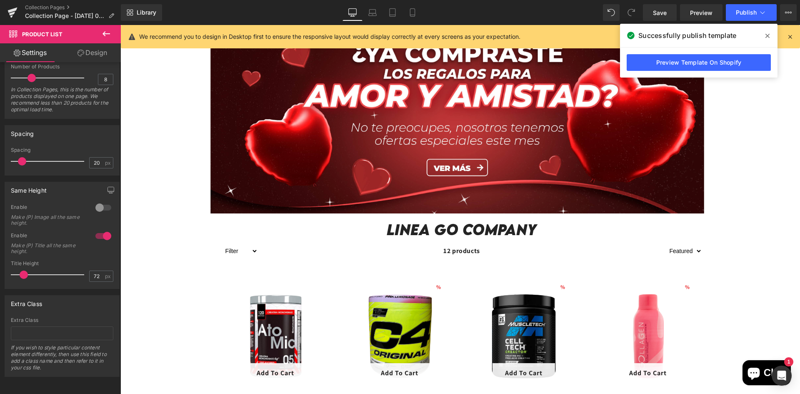
scroll to position [0, 0]
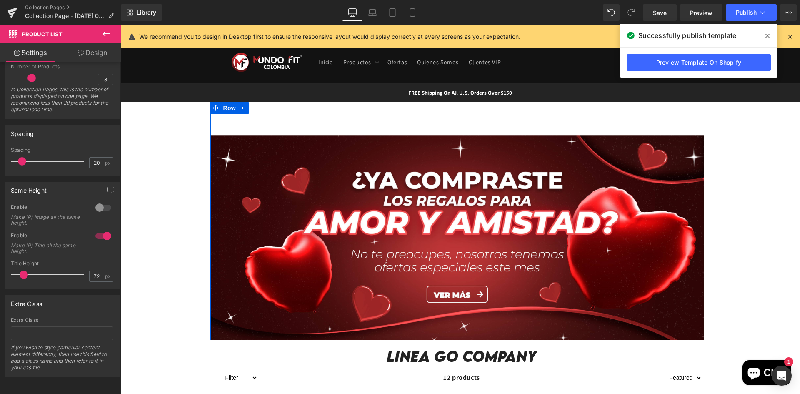
click at [432, 127] on div "Image Row" at bounding box center [461, 221] width 500 height 238
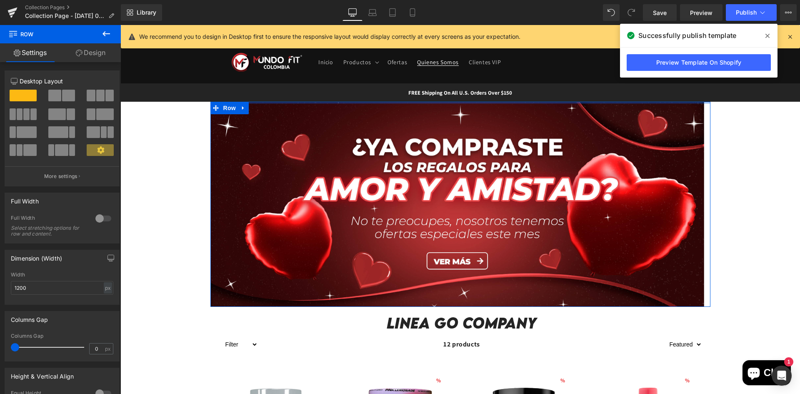
drag, startPoint x: 431, startPoint y: 103, endPoint x: 431, endPoint y: 55, distance: 47.9
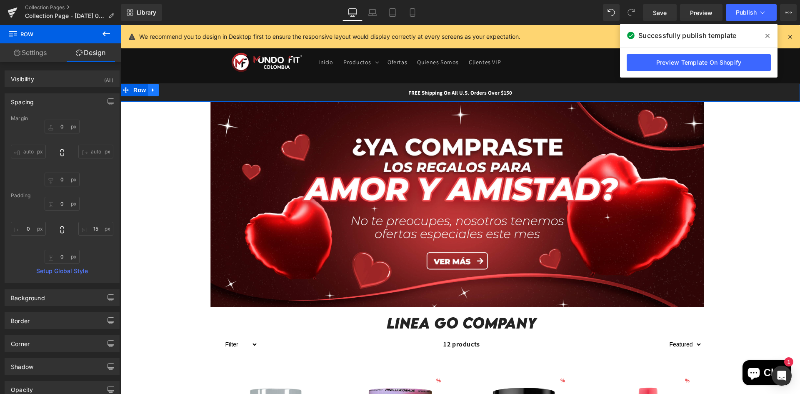
click at [152, 90] on icon at bounding box center [153, 90] width 2 height 4
click at [176, 88] on icon at bounding box center [175, 90] width 6 height 6
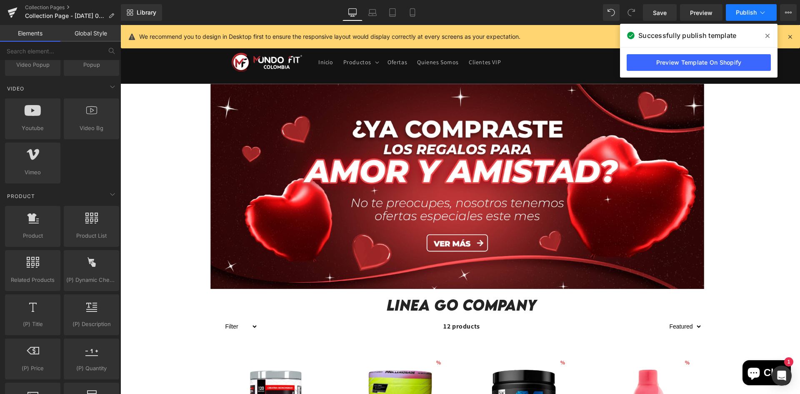
click at [749, 10] on span "Publish" at bounding box center [746, 12] width 21 height 7
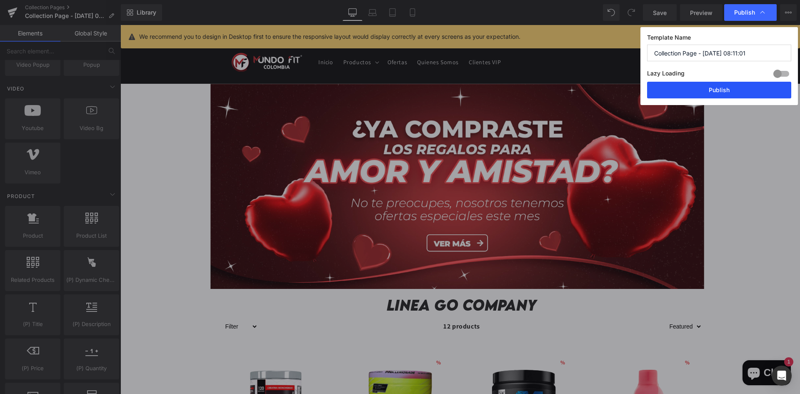
drag, startPoint x: 710, startPoint y: 93, endPoint x: 492, endPoint y: 95, distance: 217.6
click at [710, 93] on button "Publish" at bounding box center [719, 90] width 144 height 17
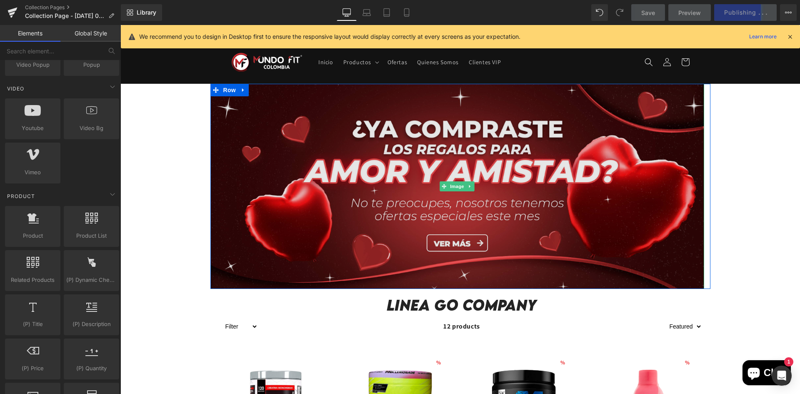
click at [614, 124] on img at bounding box center [458, 186] width 494 height 205
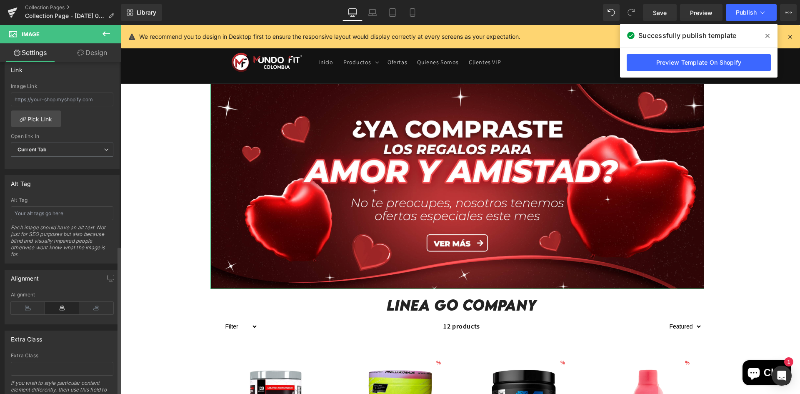
scroll to position [409, 0]
